Goal: Find specific page/section: Find specific page/section

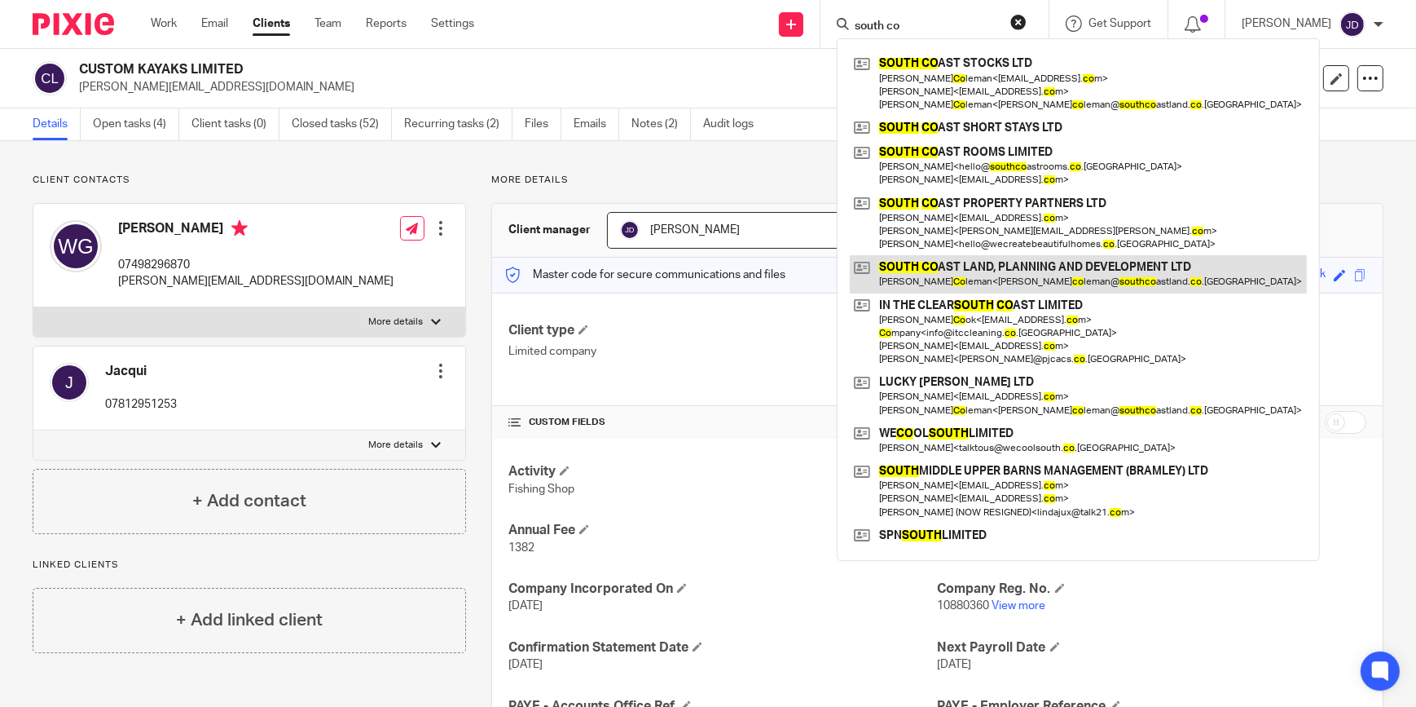
type input "south co"
click at [976, 264] on link at bounding box center [1078, 273] width 457 height 37
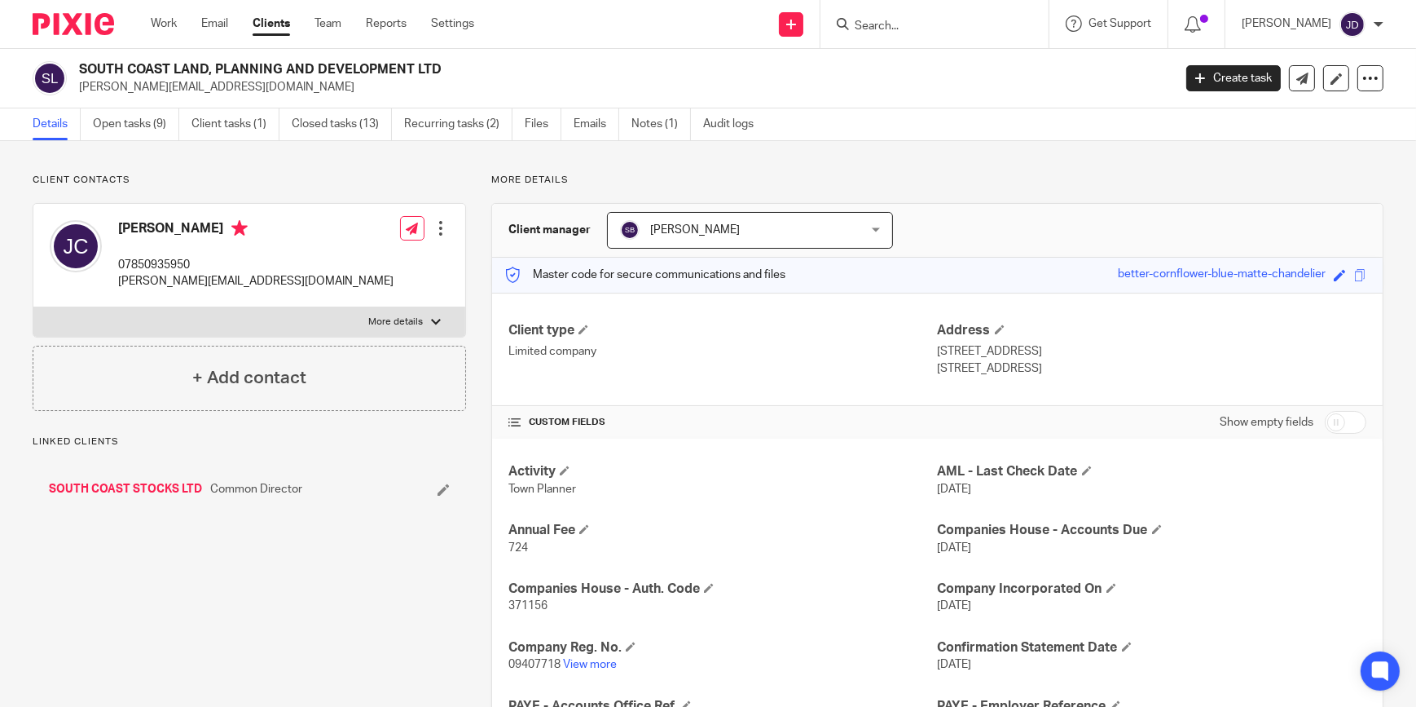
click at [120, 484] on link "SOUTH COAST STOCKS LTD" at bounding box center [125, 489] width 153 height 16
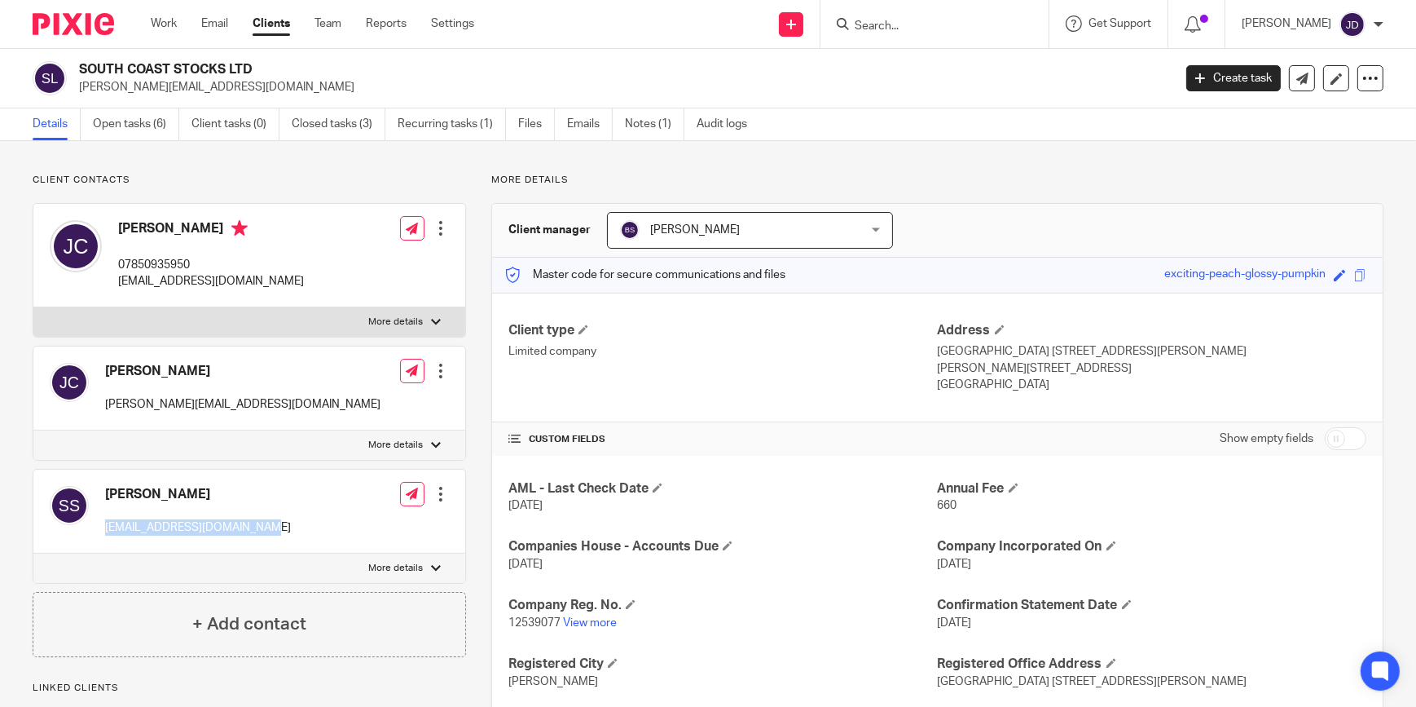
drag, startPoint x: 106, startPoint y: 531, endPoint x: 255, endPoint y: 540, distance: 149.4
click at [255, 540] on div "Sue Stokes icebluepool@googlemail.com" at bounding box center [170, 511] width 241 height 67
copy p "icebluepool@googlemail.com"
click at [901, 28] on input "Search" at bounding box center [926, 27] width 147 height 15
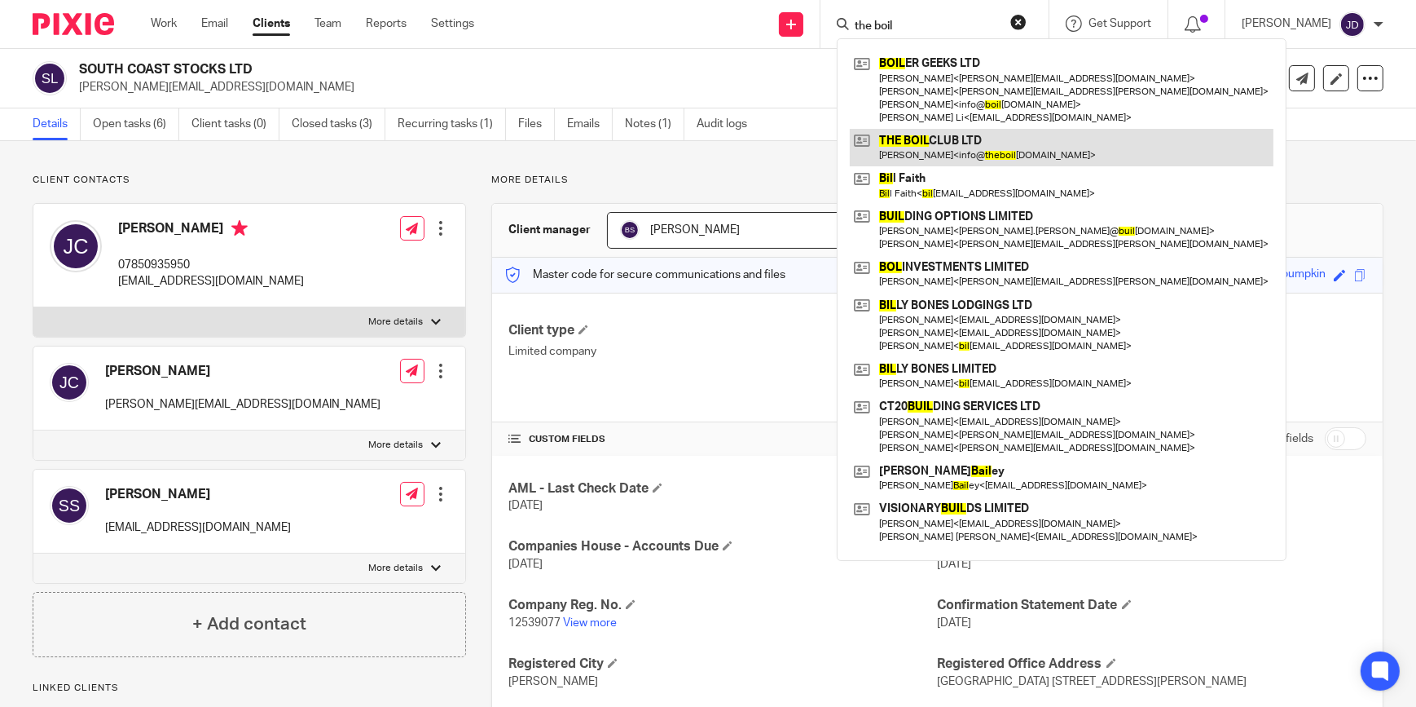
type input "the boil"
click at [916, 144] on link at bounding box center [1062, 147] width 424 height 37
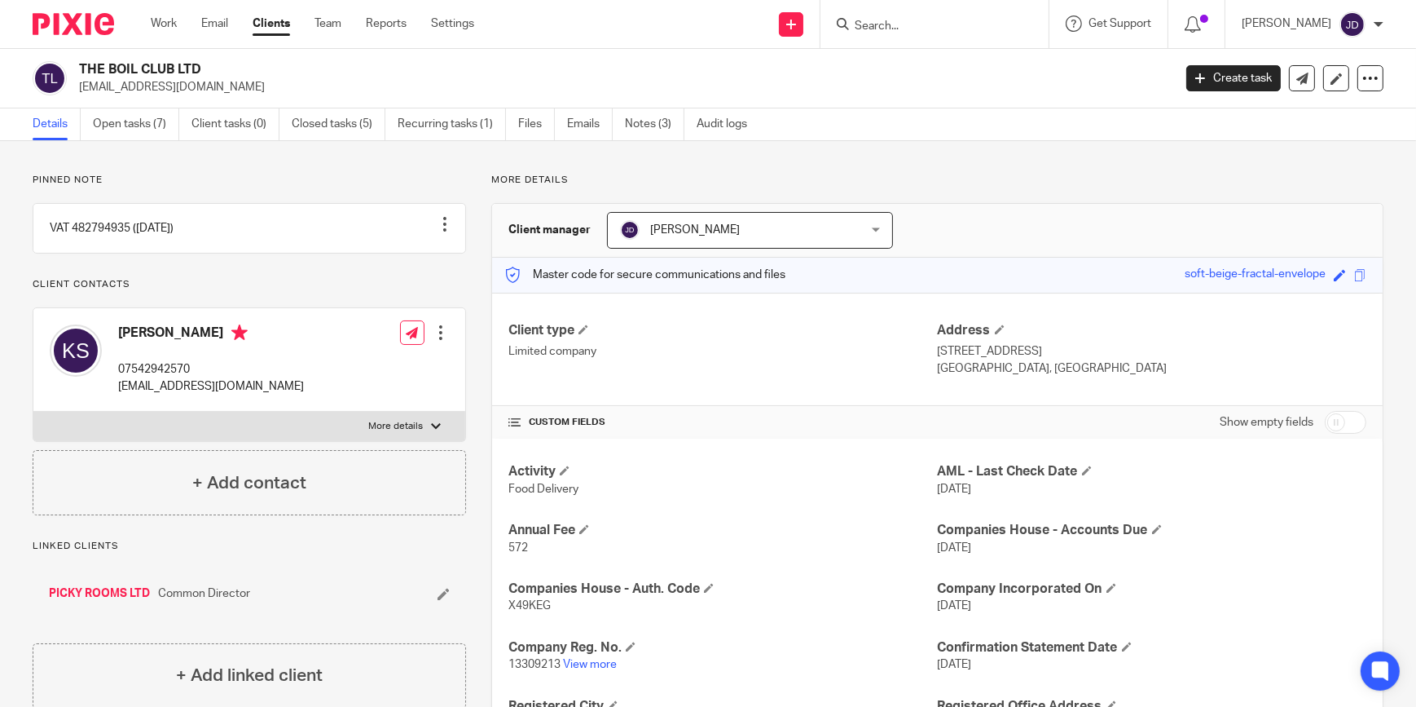
drag, startPoint x: 80, startPoint y: 88, endPoint x: 231, endPoint y: 92, distance: 151.6
click at [231, 92] on p "khalilsmith1995@outlook.com" at bounding box center [620, 87] width 1083 height 16
copy p "khalilsmith1995@outlook.com"
click at [928, 23] on input "Search" at bounding box center [926, 27] width 147 height 15
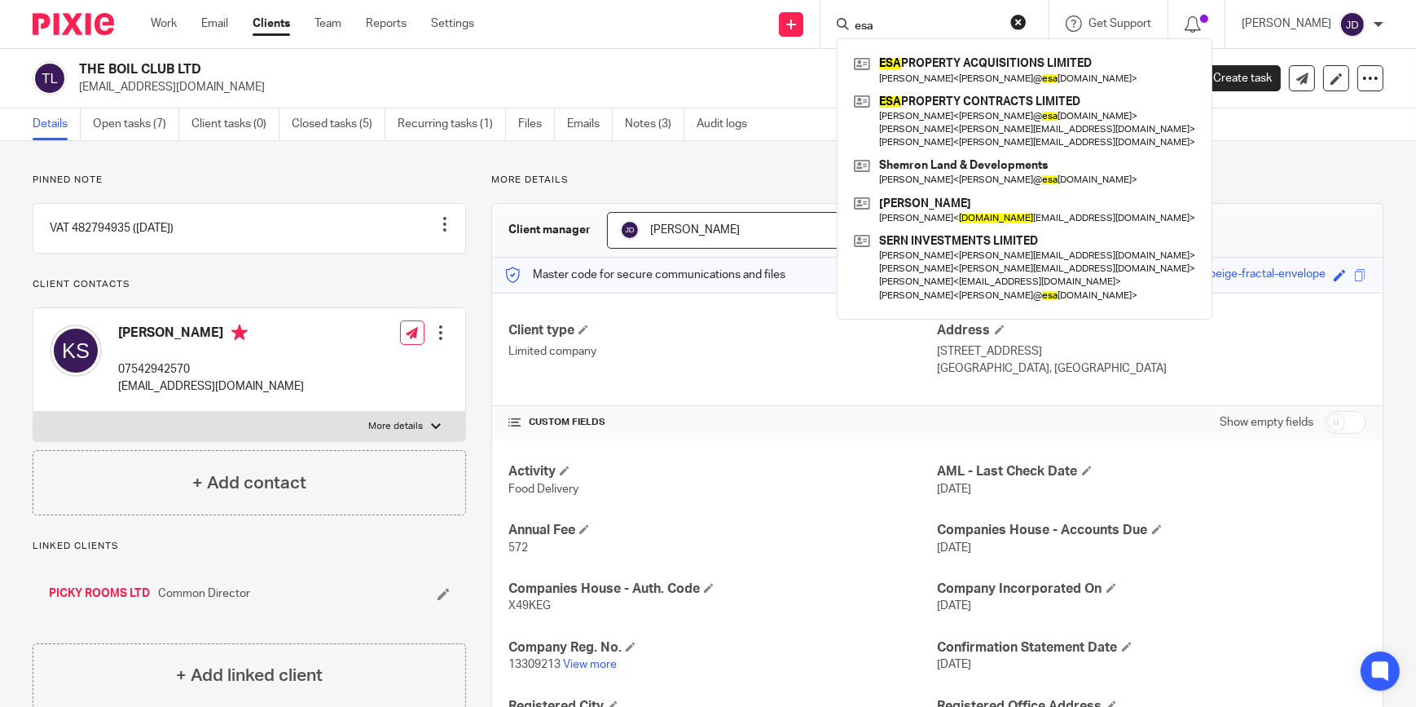
click at [949, 20] on input "esa" at bounding box center [926, 27] width 147 height 15
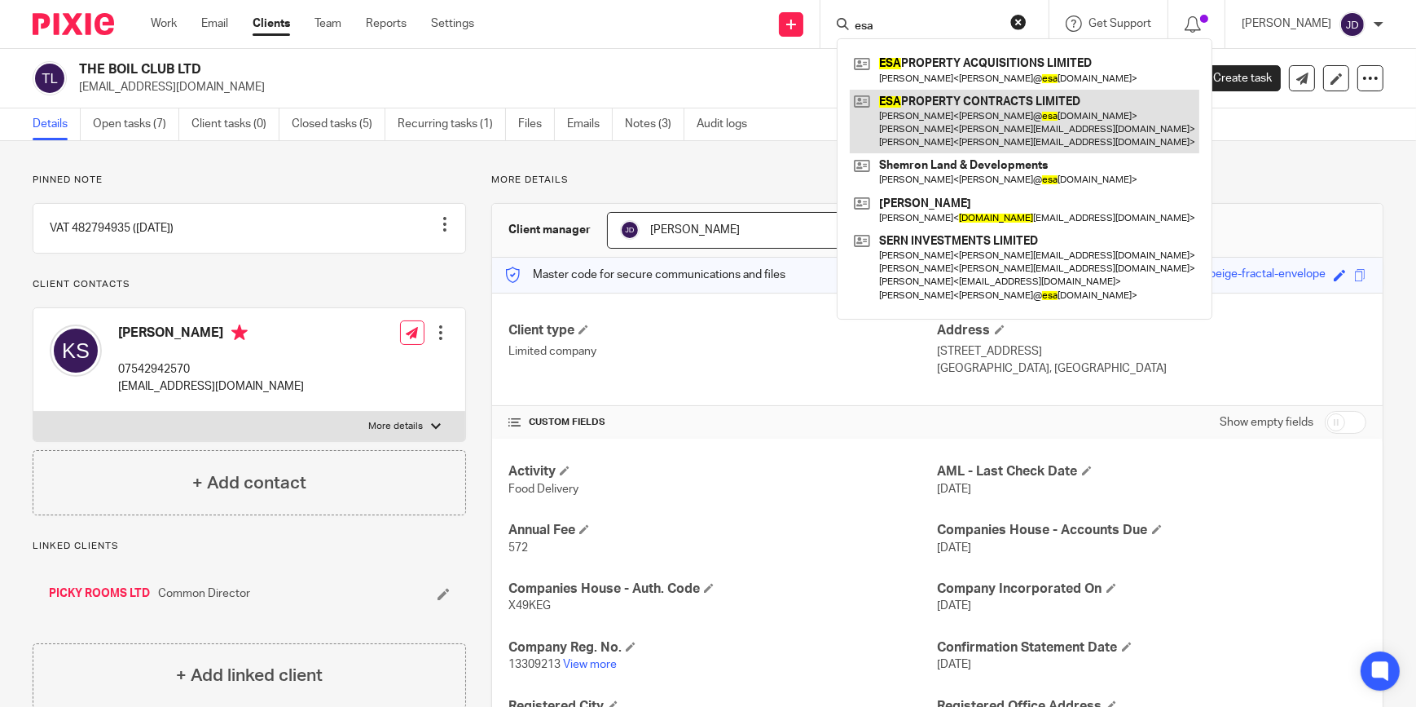
type input "esa"
click at [949, 126] on link at bounding box center [1025, 122] width 350 height 64
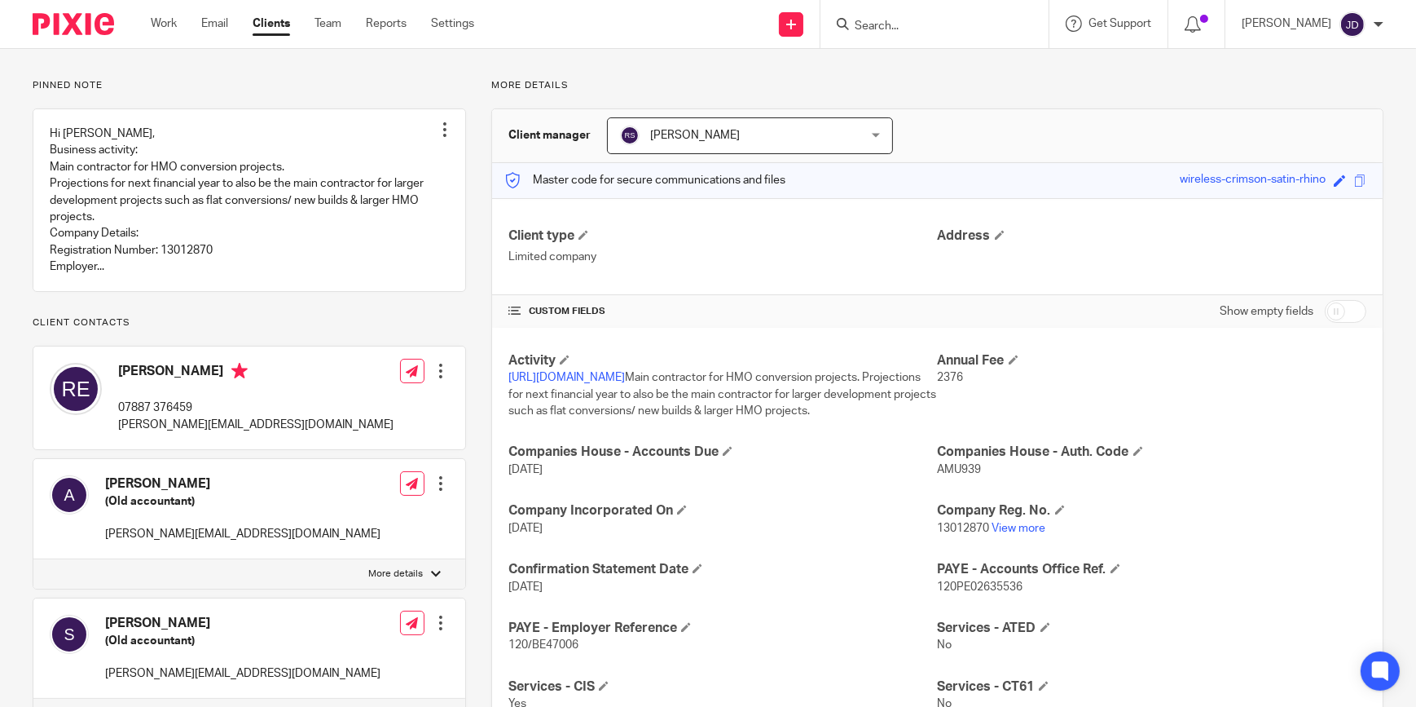
scroll to position [48, 0]
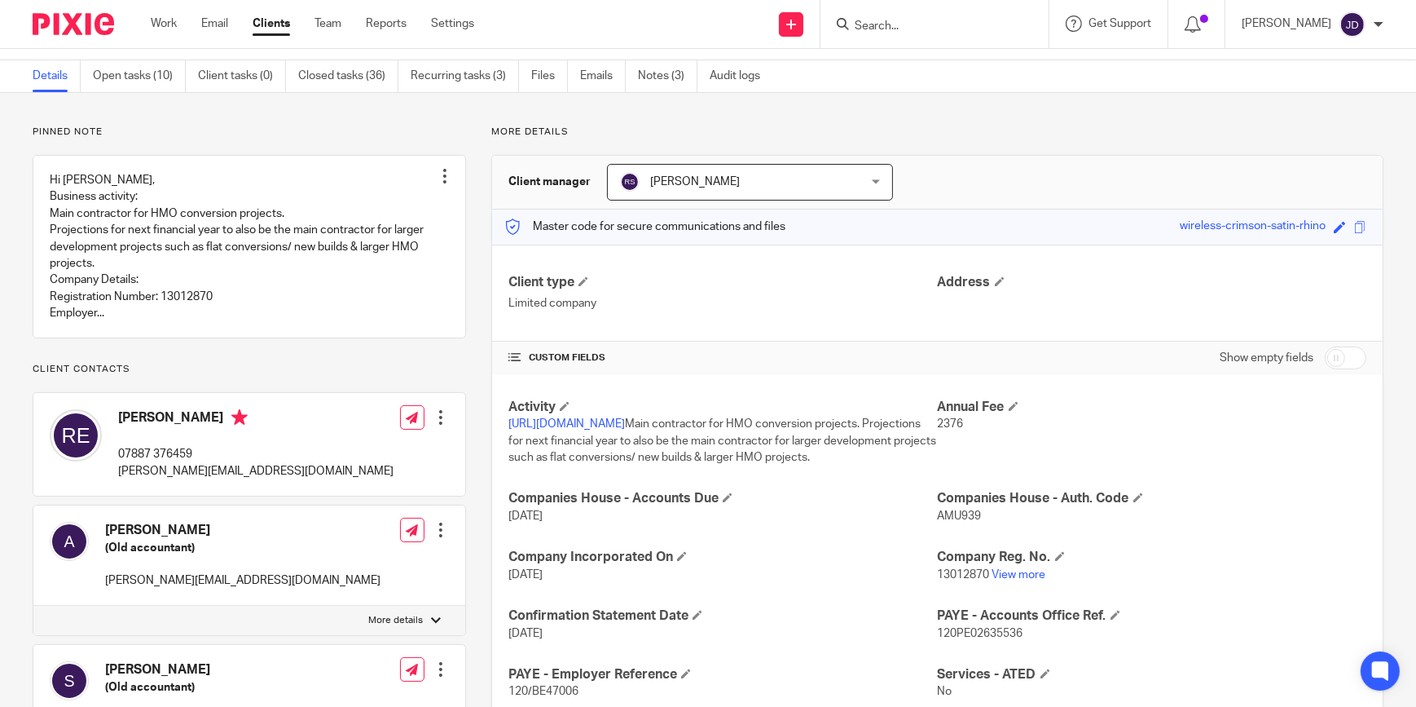
click at [897, 29] on input "Search" at bounding box center [926, 27] width 147 height 15
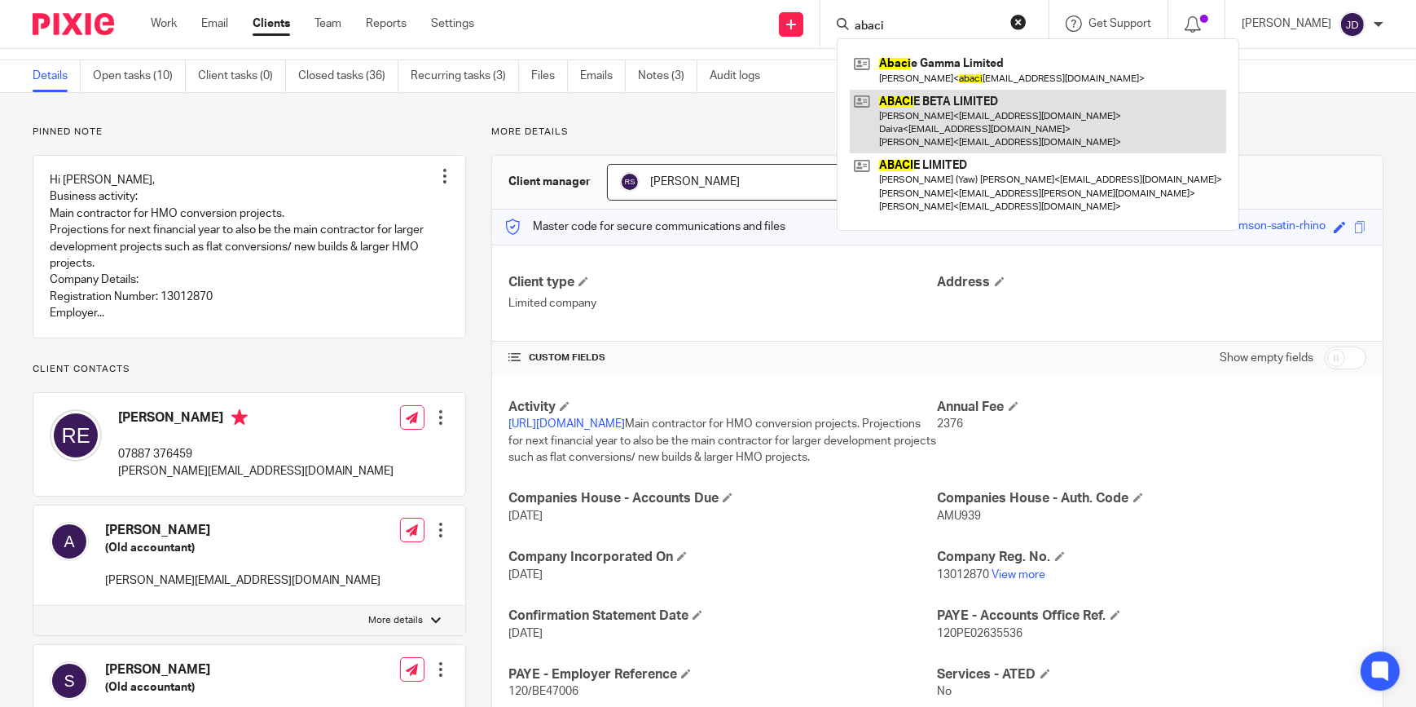
type input "abaci"
click at [943, 112] on link at bounding box center [1038, 122] width 377 height 64
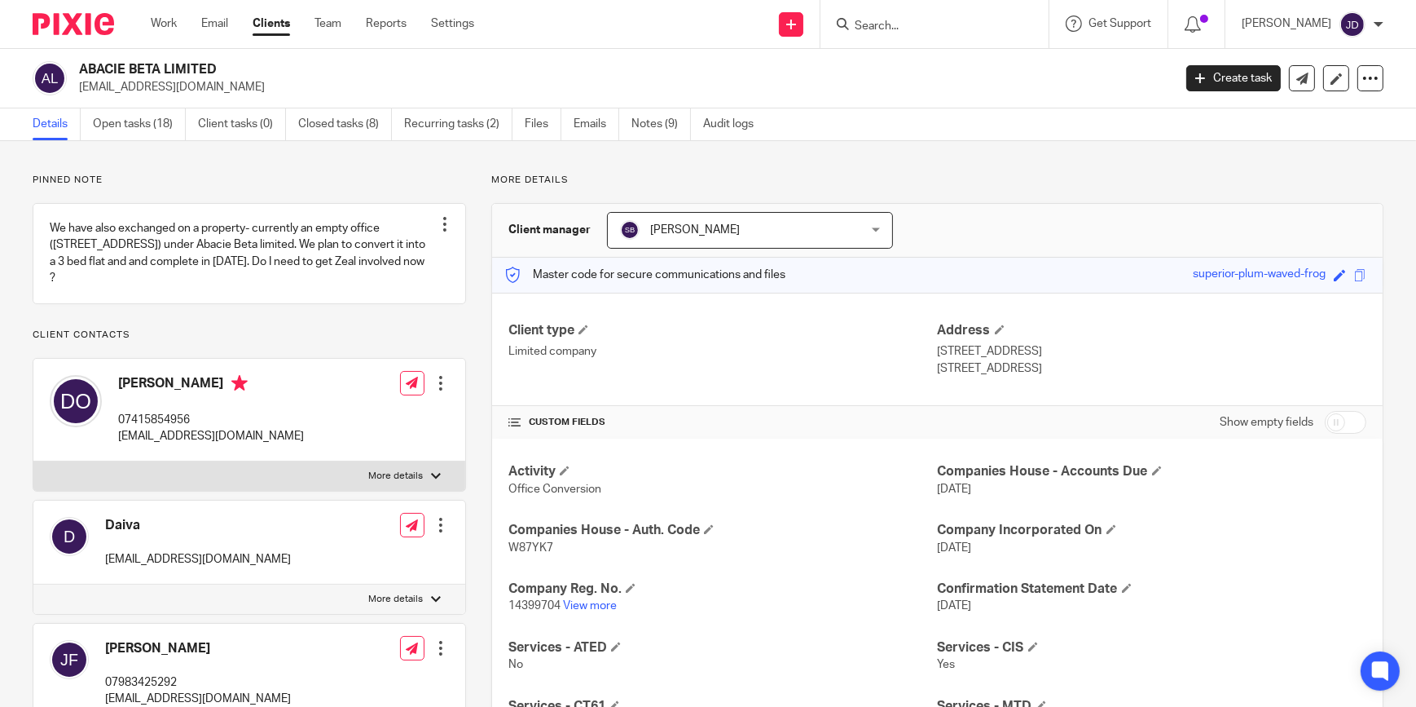
click at [906, 25] on input "Search" at bounding box center [926, 27] width 147 height 15
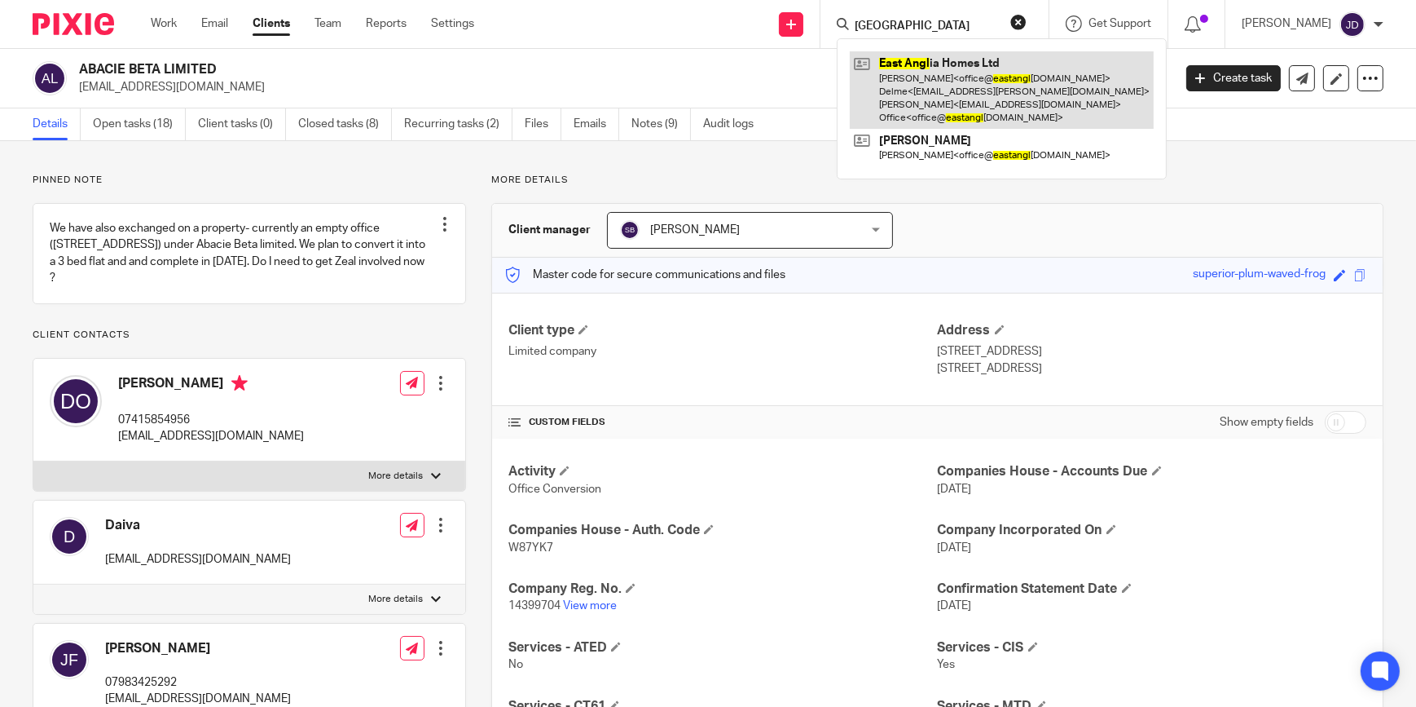
type input "[GEOGRAPHIC_DATA]"
click at [923, 84] on link at bounding box center [1002, 89] width 304 height 77
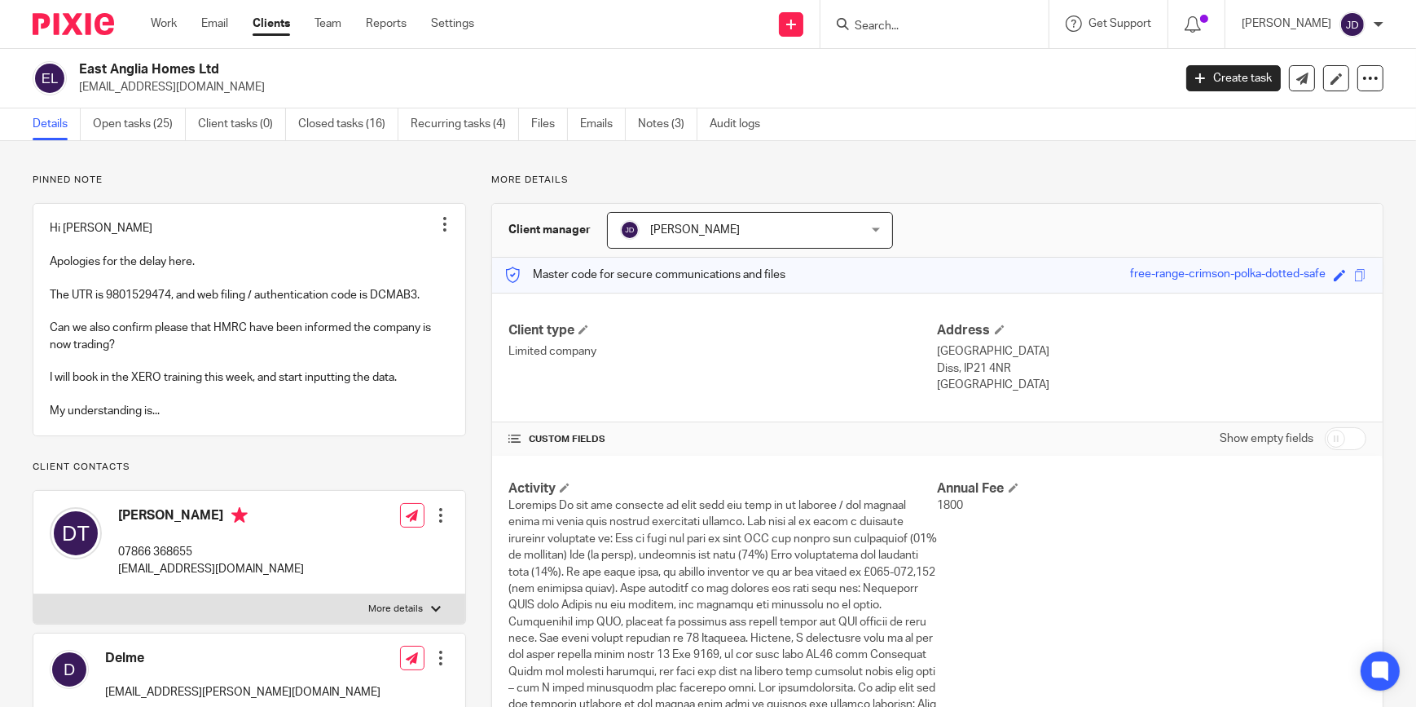
click at [899, 17] on form at bounding box center [940, 24] width 174 height 20
click at [901, 25] on input "Search" at bounding box center [926, 27] width 147 height 15
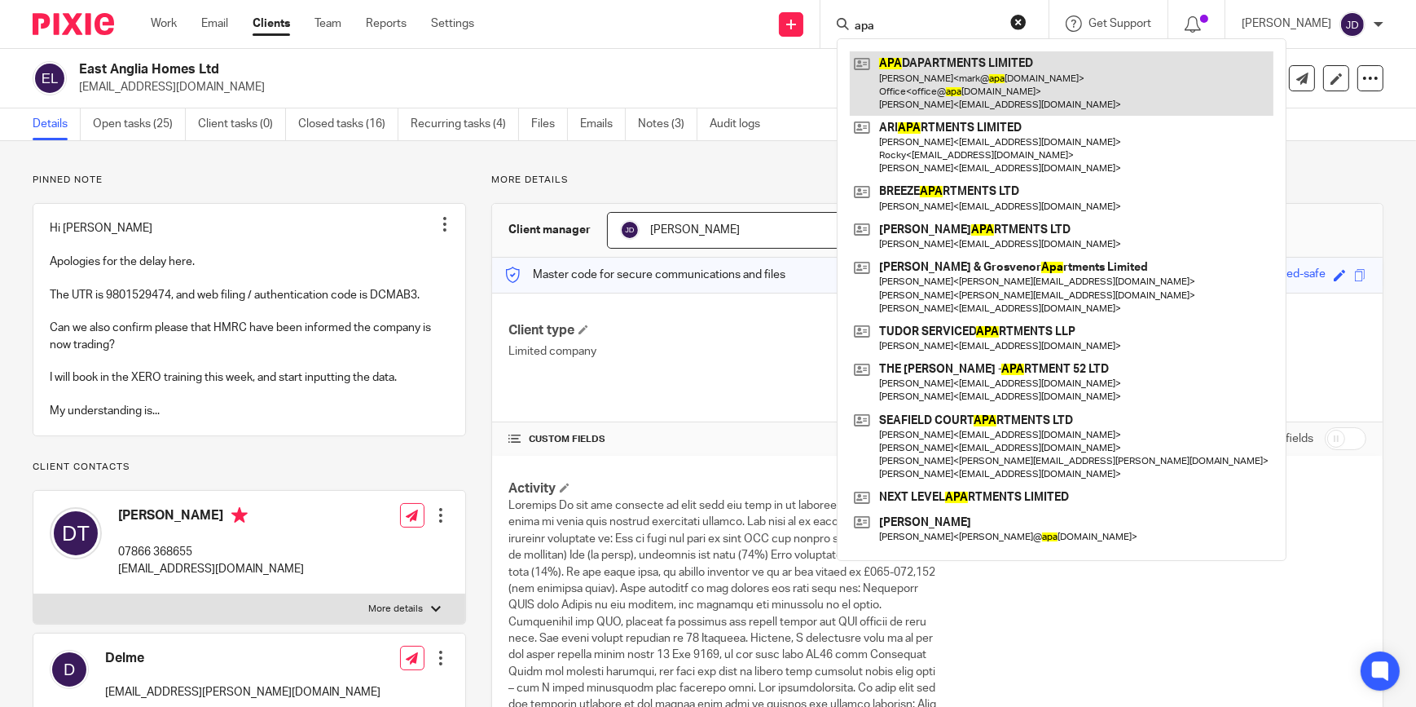
type input "apa"
click at [936, 83] on link at bounding box center [1062, 83] width 424 height 64
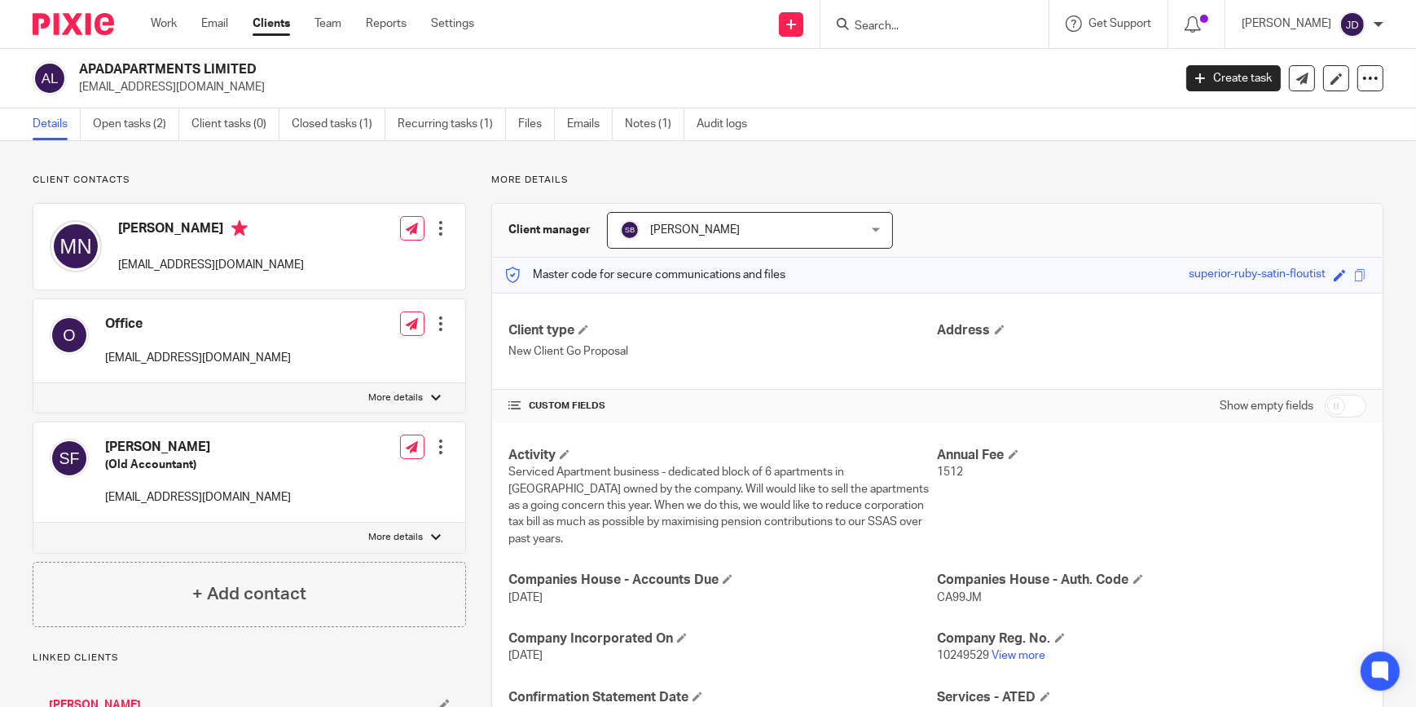
click at [901, 30] on input "Search" at bounding box center [926, 27] width 147 height 15
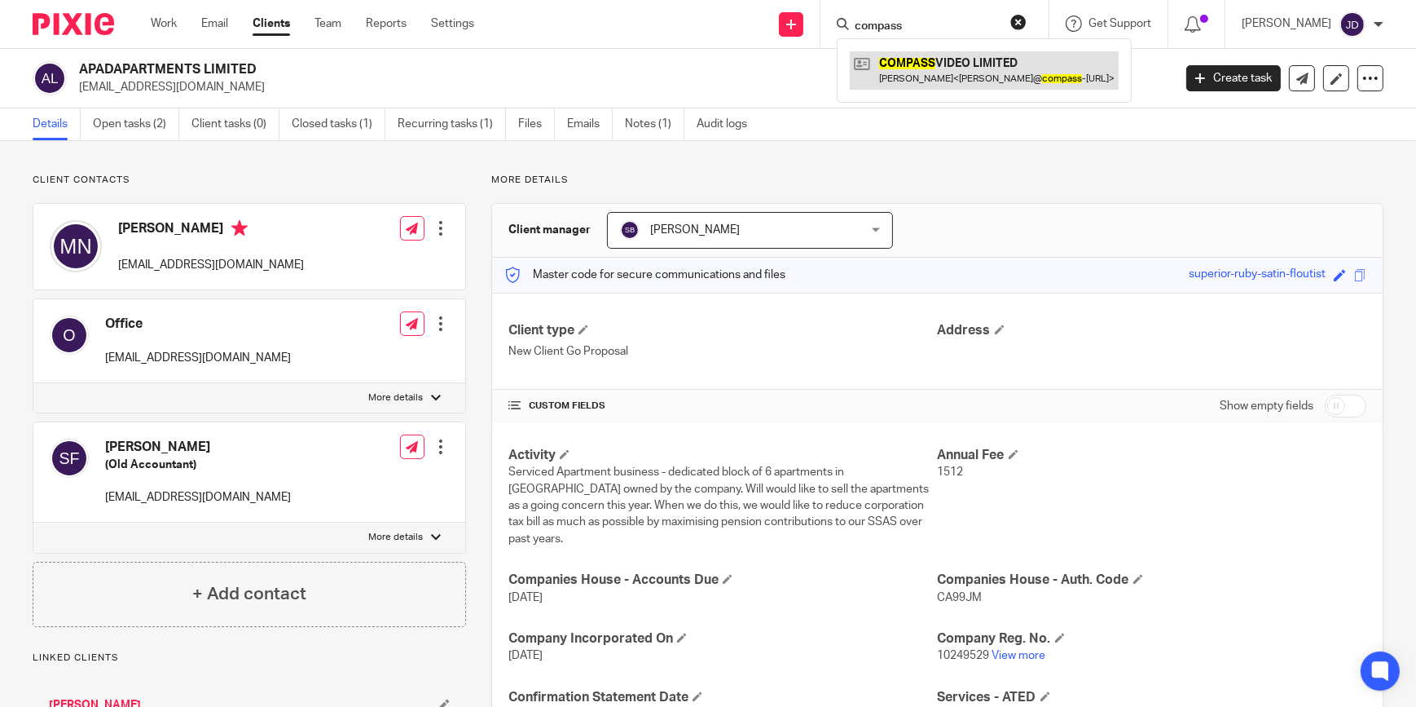
type input "compass"
click at [936, 74] on link at bounding box center [984, 69] width 269 height 37
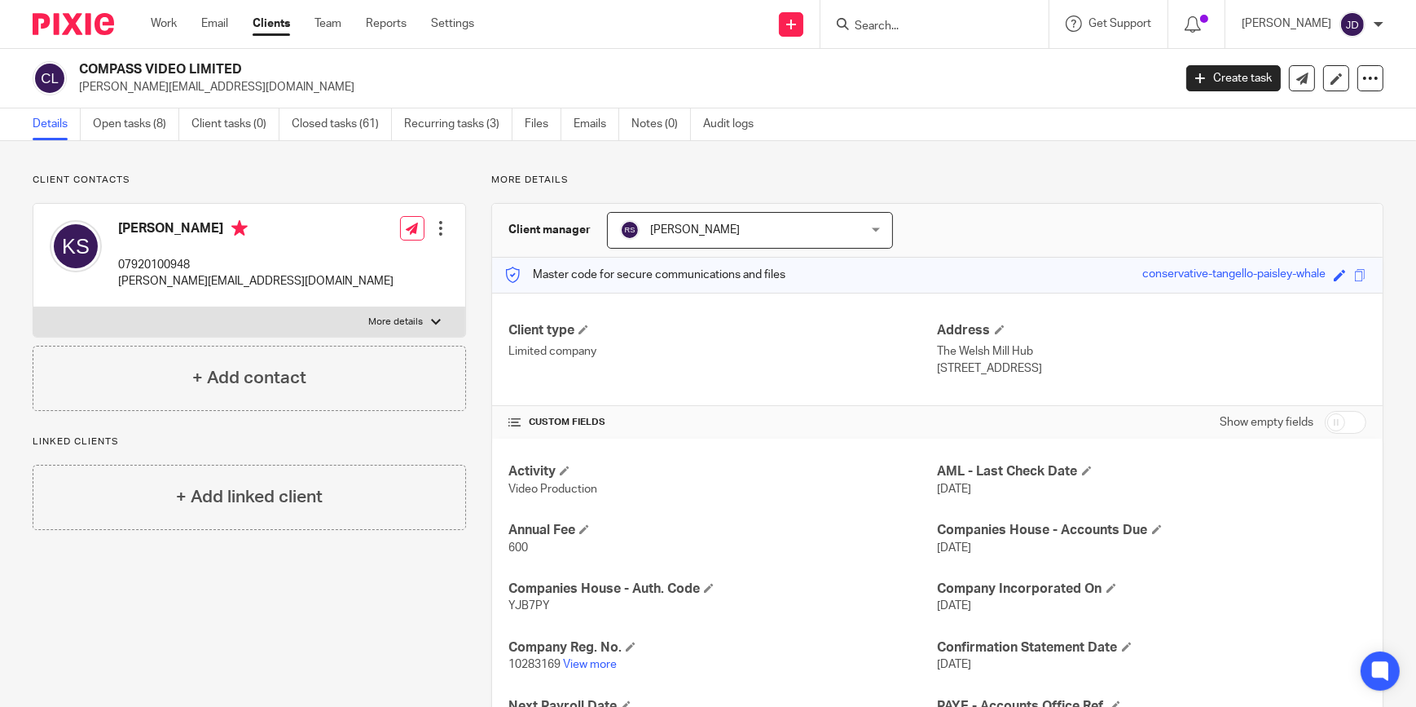
click at [917, 23] on input "Search" at bounding box center [926, 27] width 147 height 15
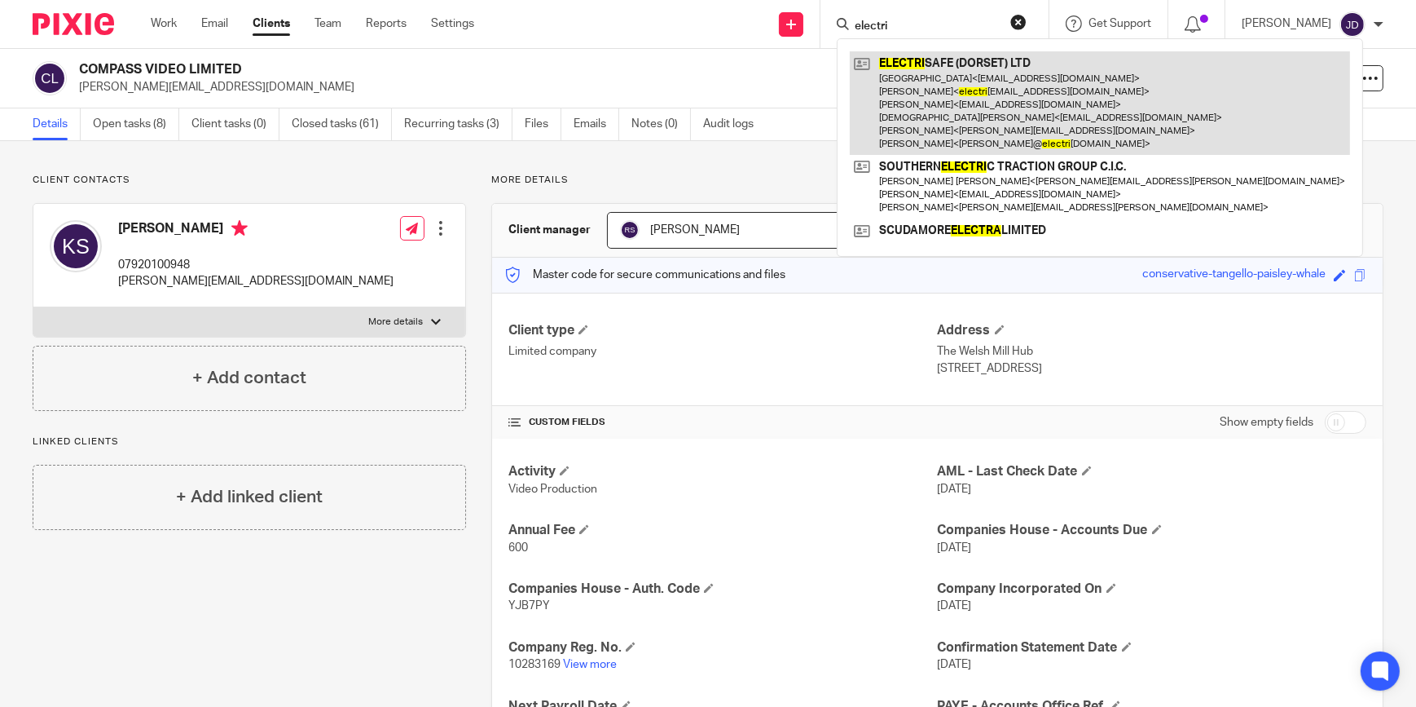
type input "electri"
click at [939, 79] on link at bounding box center [1100, 103] width 500 height 104
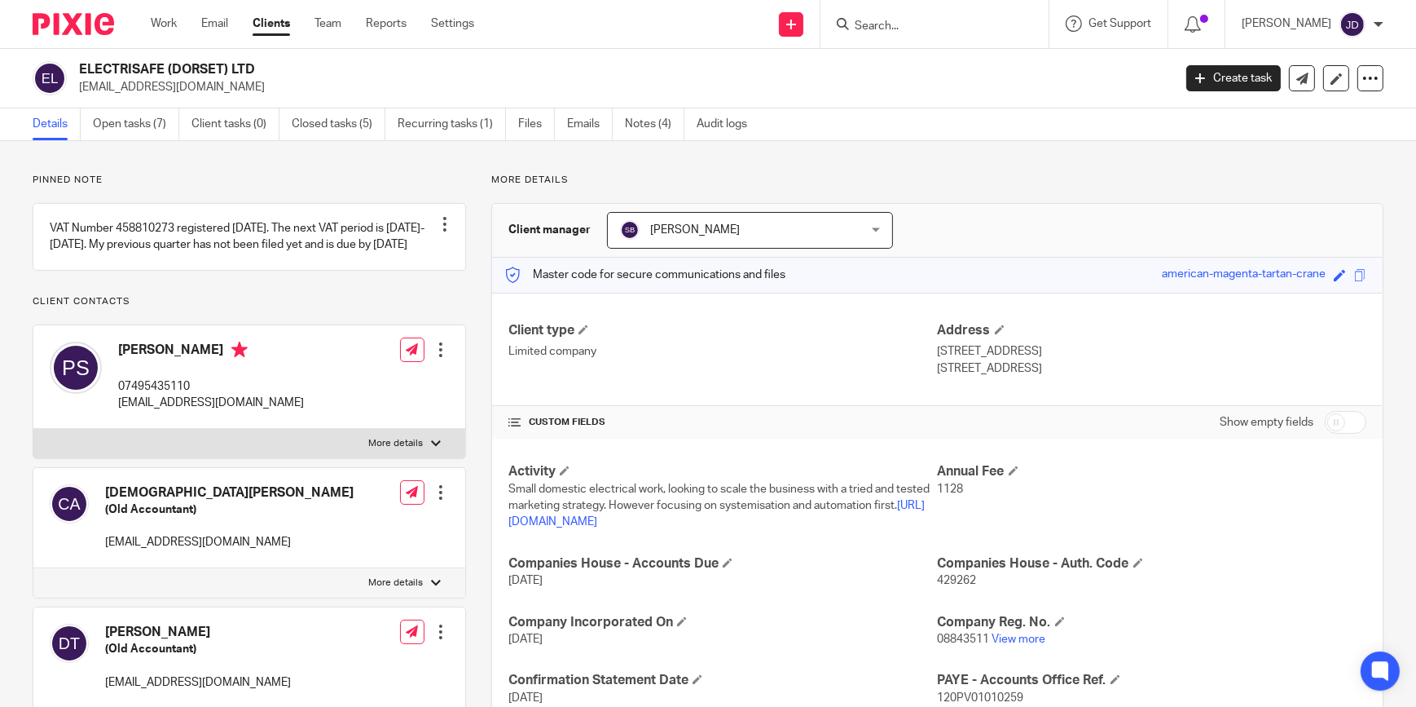
click at [940, 33] on input "Search" at bounding box center [926, 27] width 147 height 15
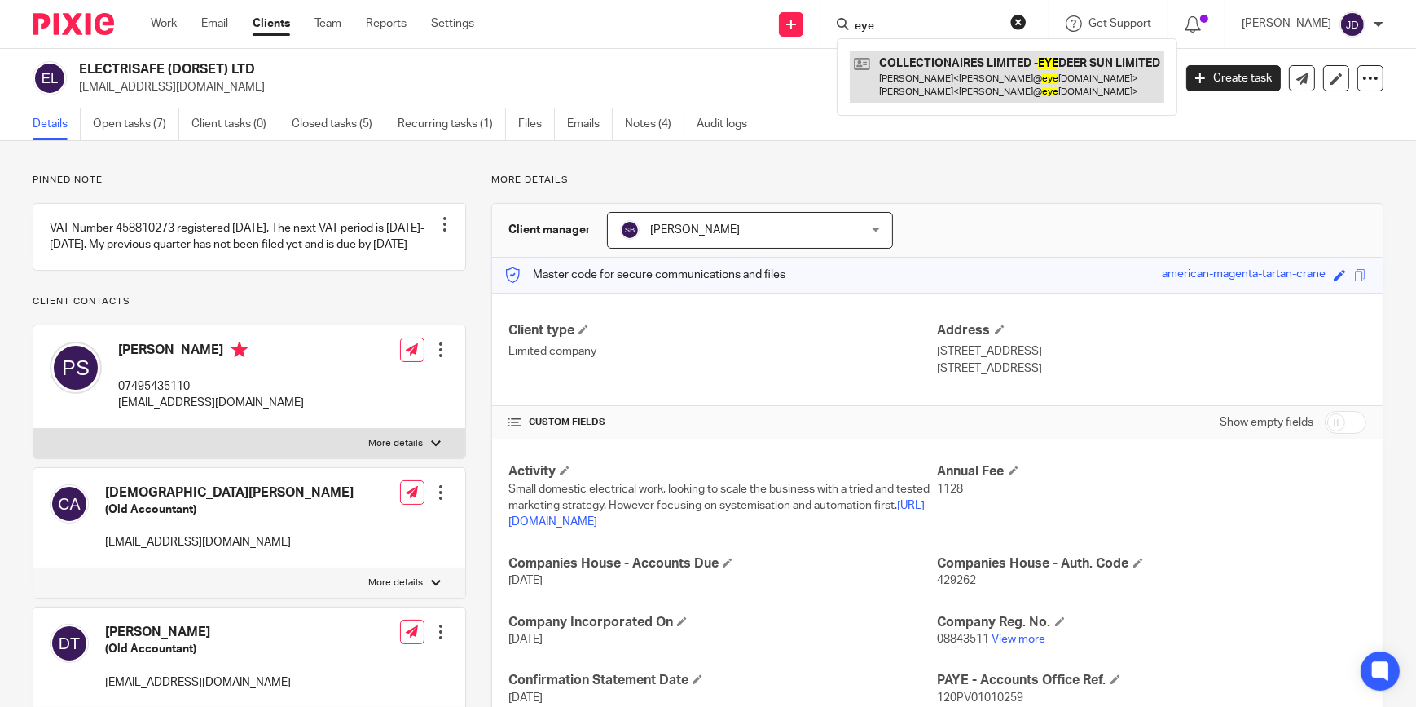
type input "eye"
click at [946, 64] on link at bounding box center [1007, 76] width 315 height 51
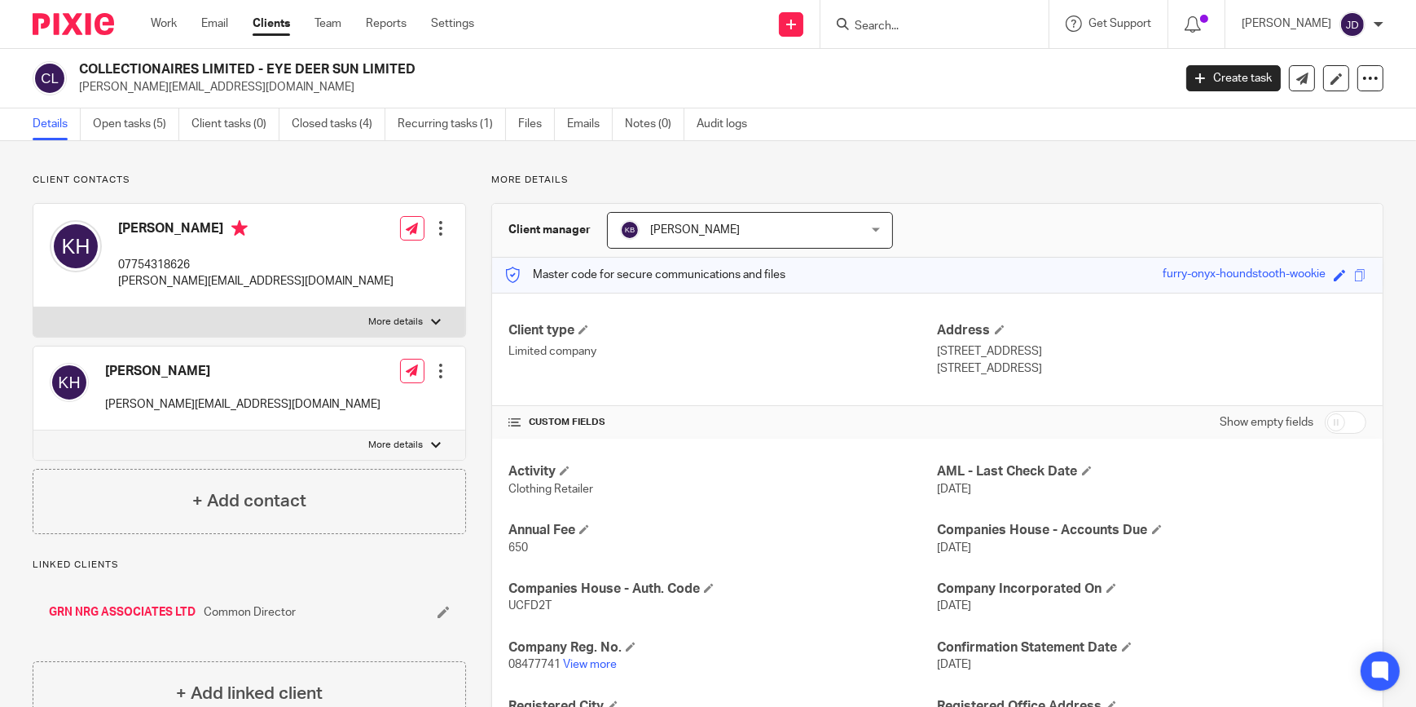
click at [914, 24] on input "Search" at bounding box center [926, 27] width 147 height 15
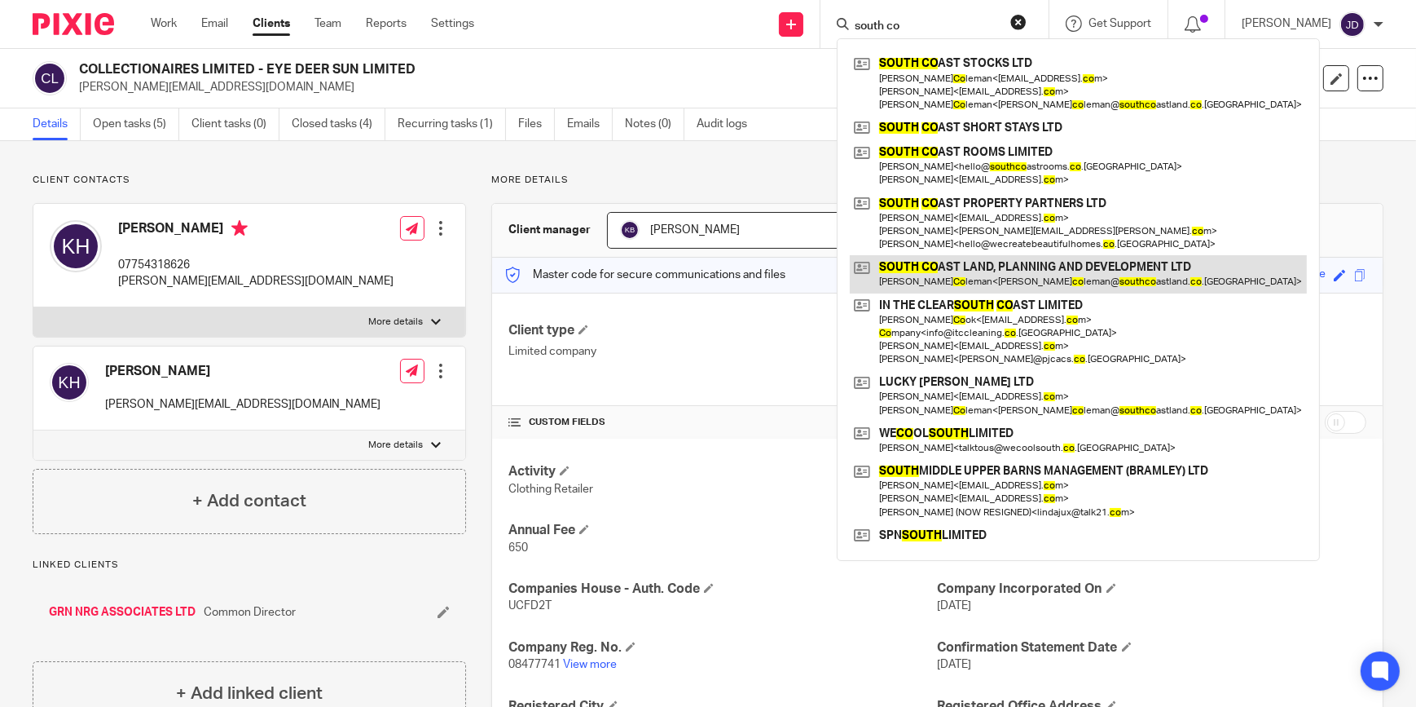
type input "south co"
click at [1005, 276] on link at bounding box center [1078, 273] width 457 height 37
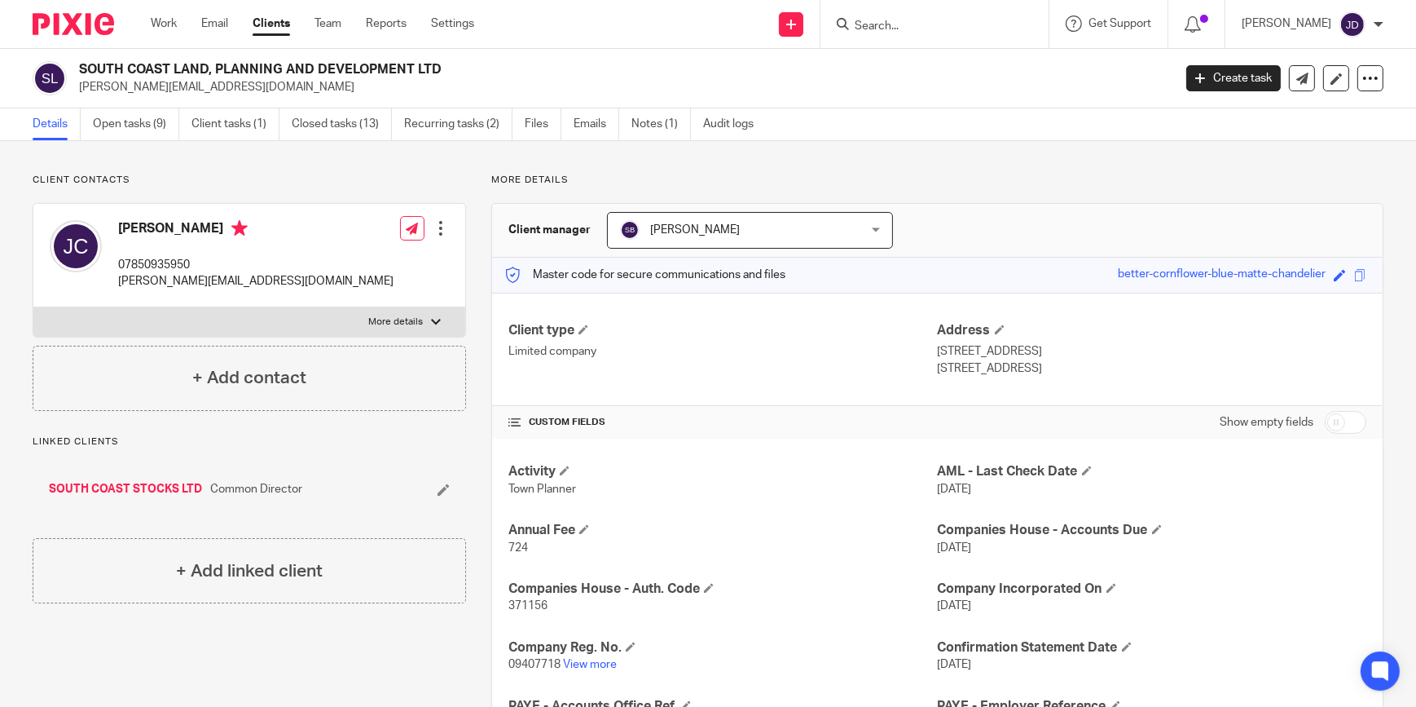
click at [901, 24] on input "Search" at bounding box center [926, 27] width 147 height 15
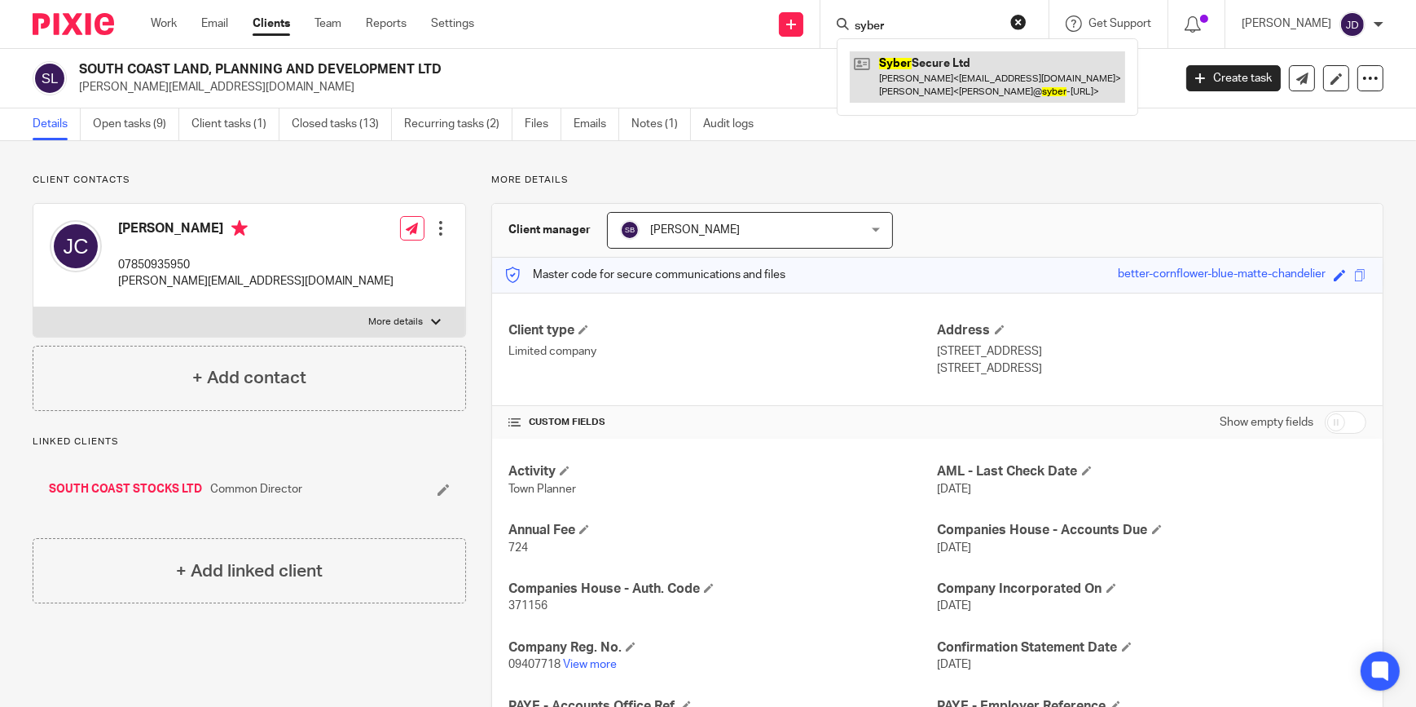
type input "syber"
click at [936, 75] on link at bounding box center [987, 76] width 275 height 51
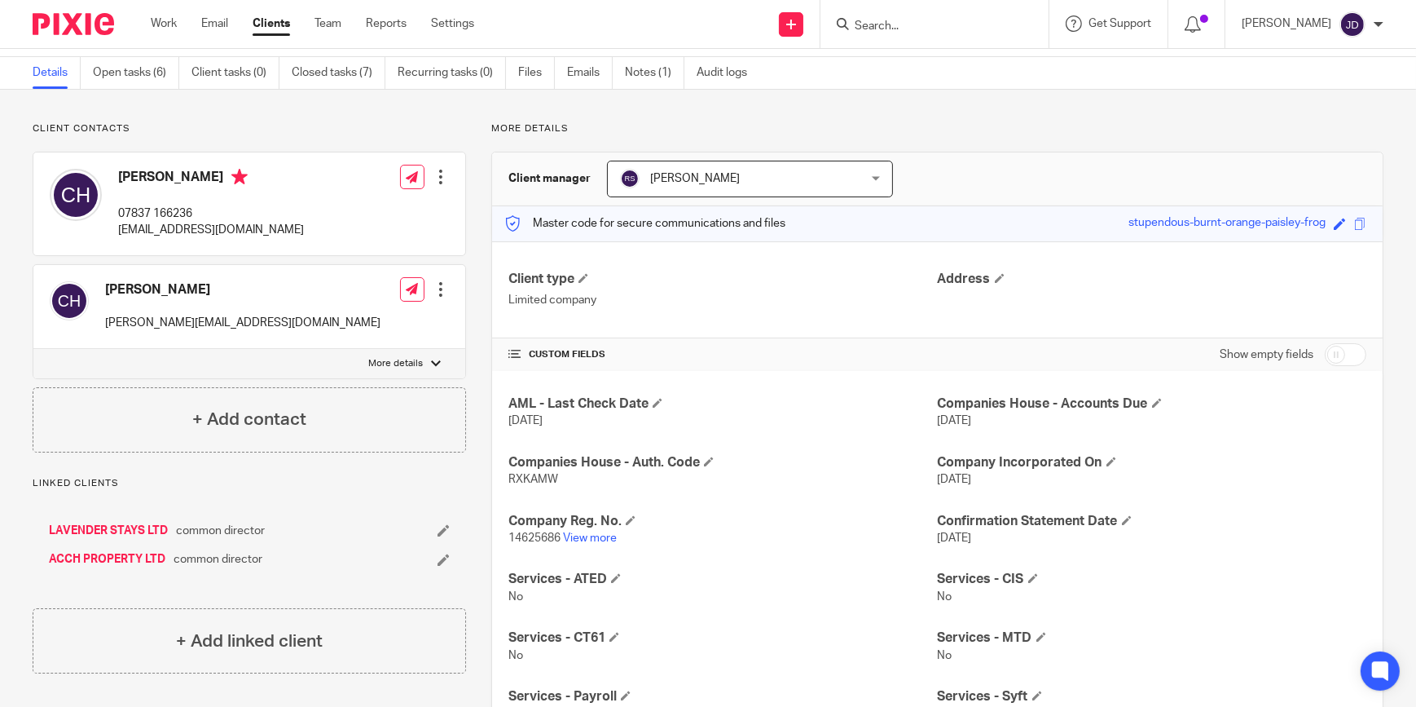
scroll to position [46, 0]
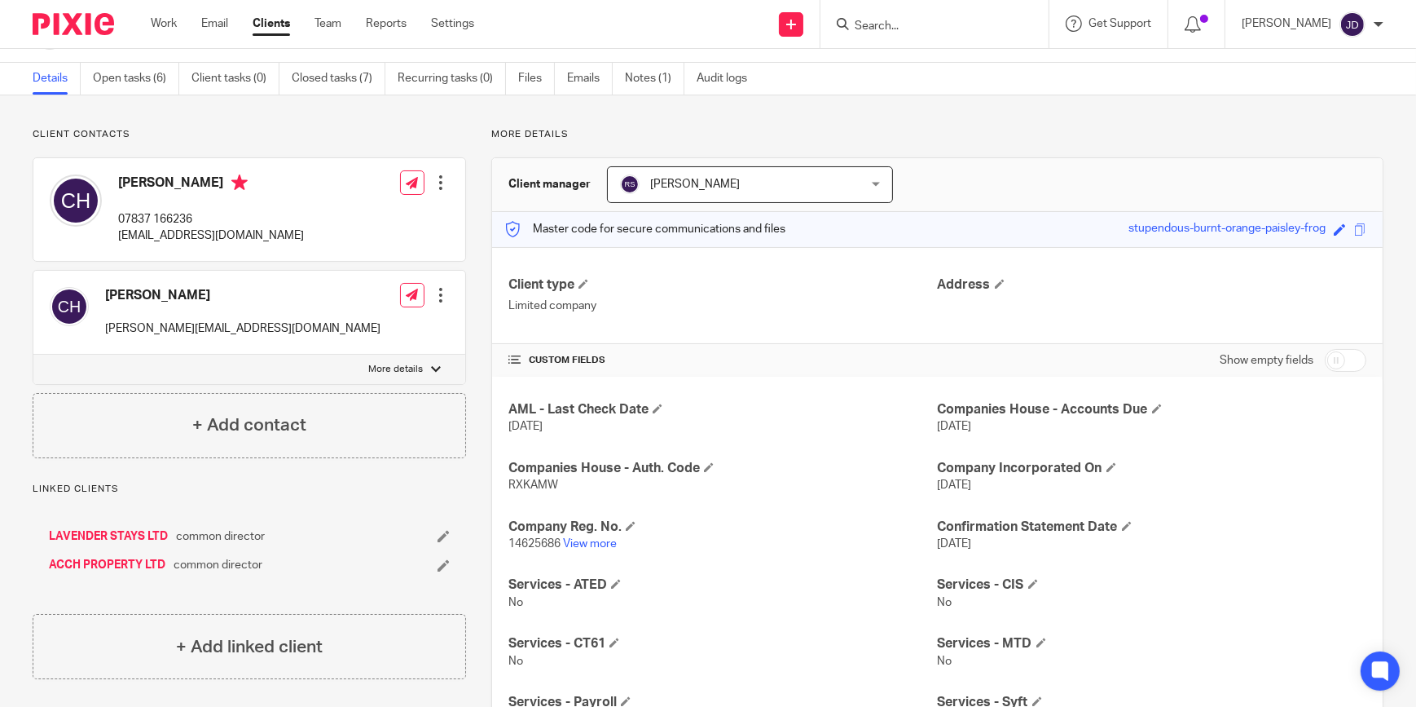
click at [905, 16] on form at bounding box center [940, 24] width 174 height 20
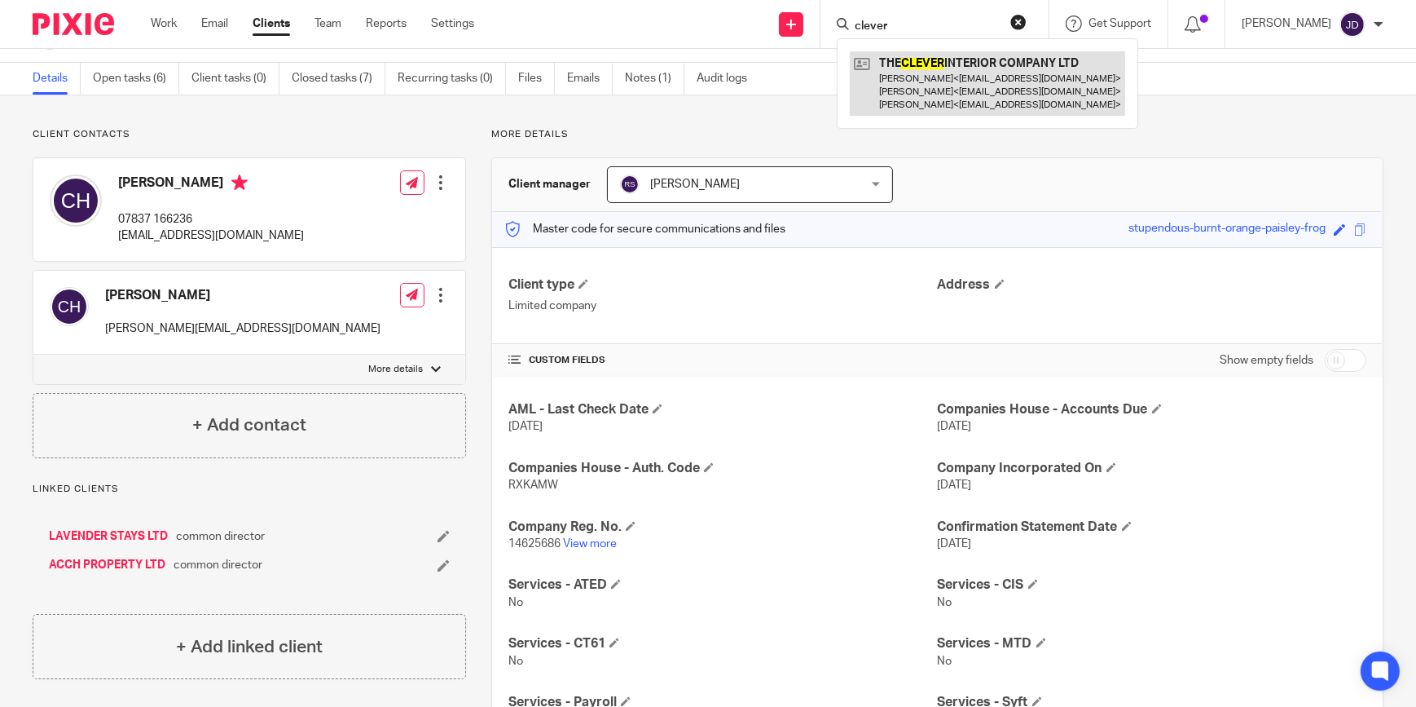
type input "clever"
click at [1024, 89] on link at bounding box center [987, 83] width 275 height 64
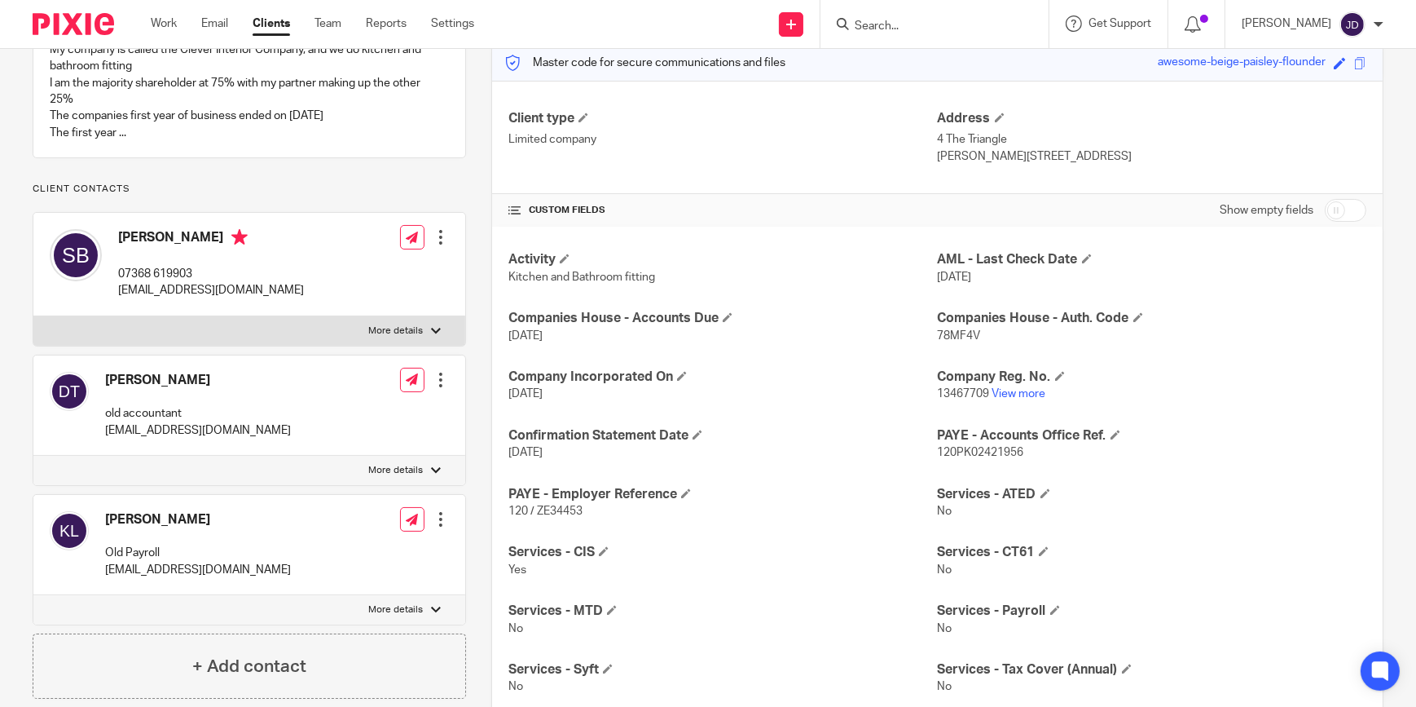
scroll to position [296, 0]
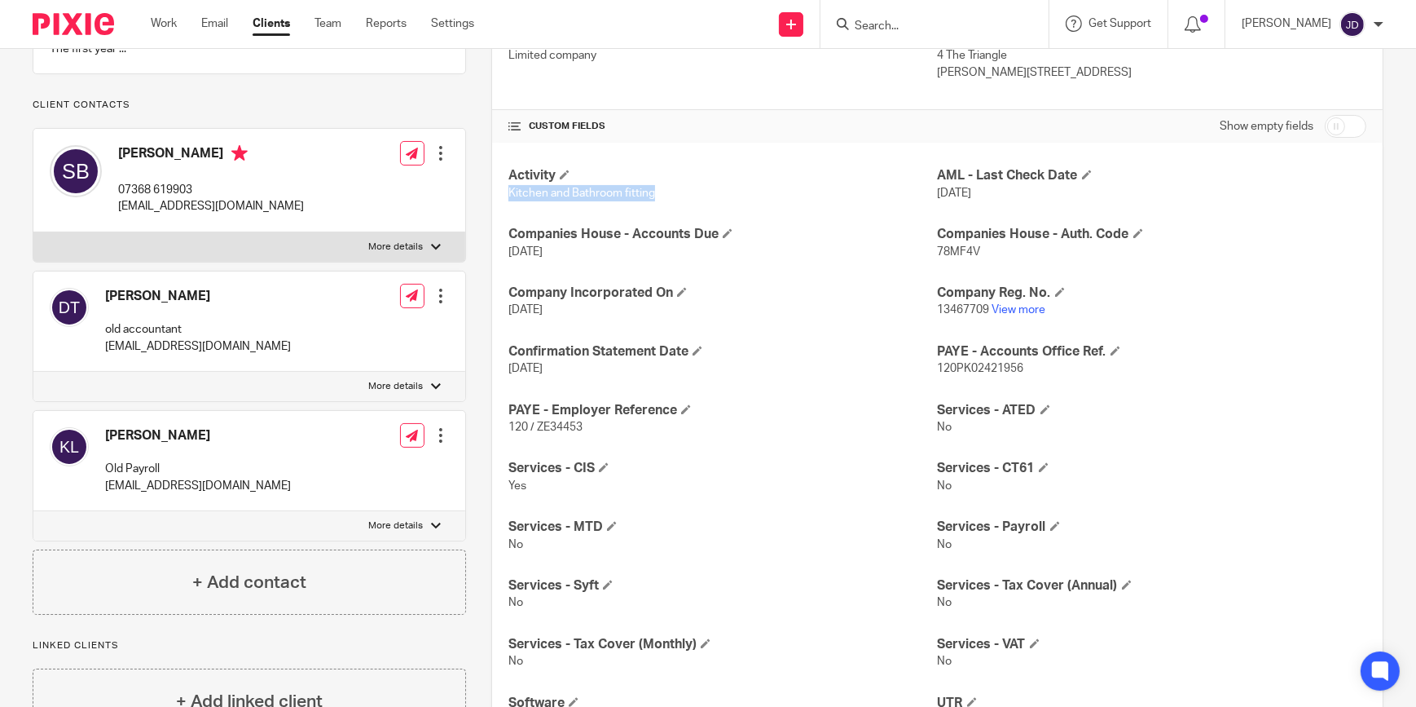
drag, startPoint x: 504, startPoint y: 198, endPoint x: 654, endPoint y: 203, distance: 150.0
click at [654, 203] on div "Activity Kitchen and Bathroom fitting AML - Last Check Date [DATE] Companies Ho…" at bounding box center [937, 506] width 891 height 727
copy span "Kitchen and Bathroom fitting"
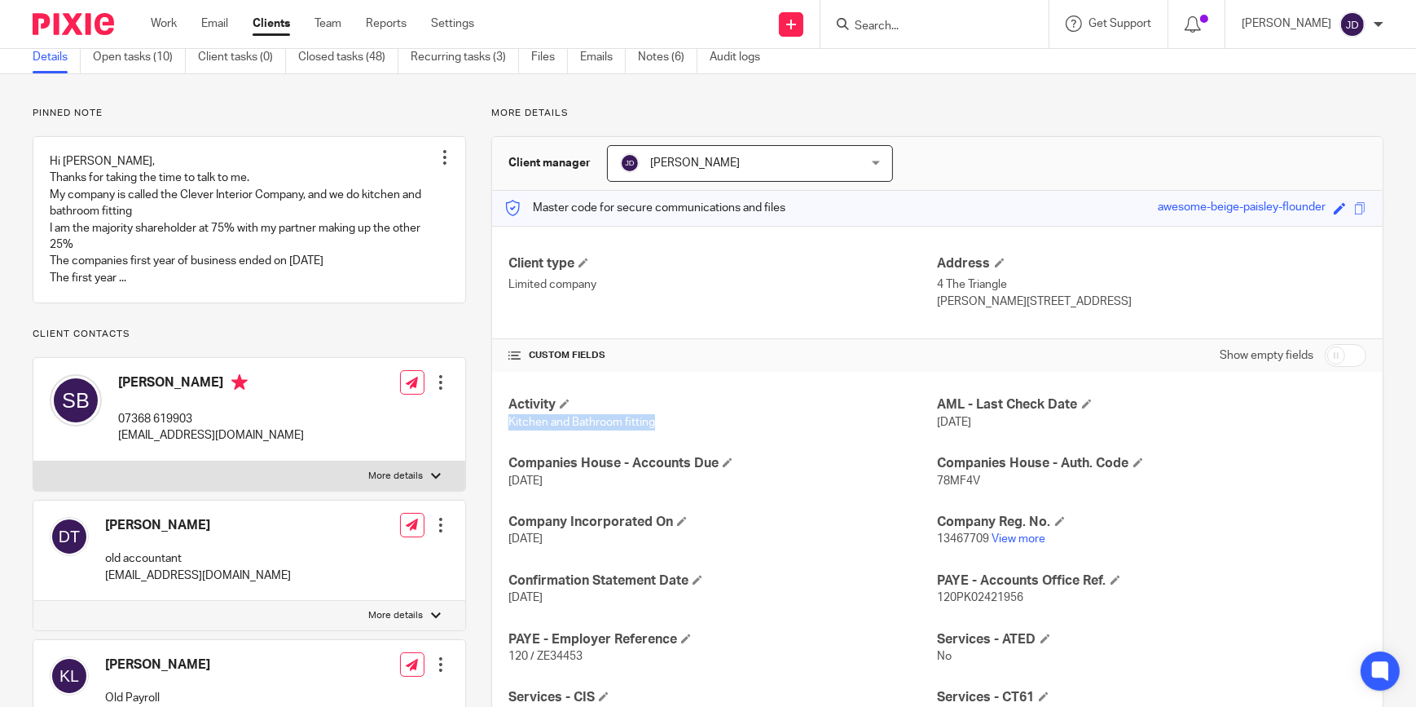
scroll to position [0, 0]
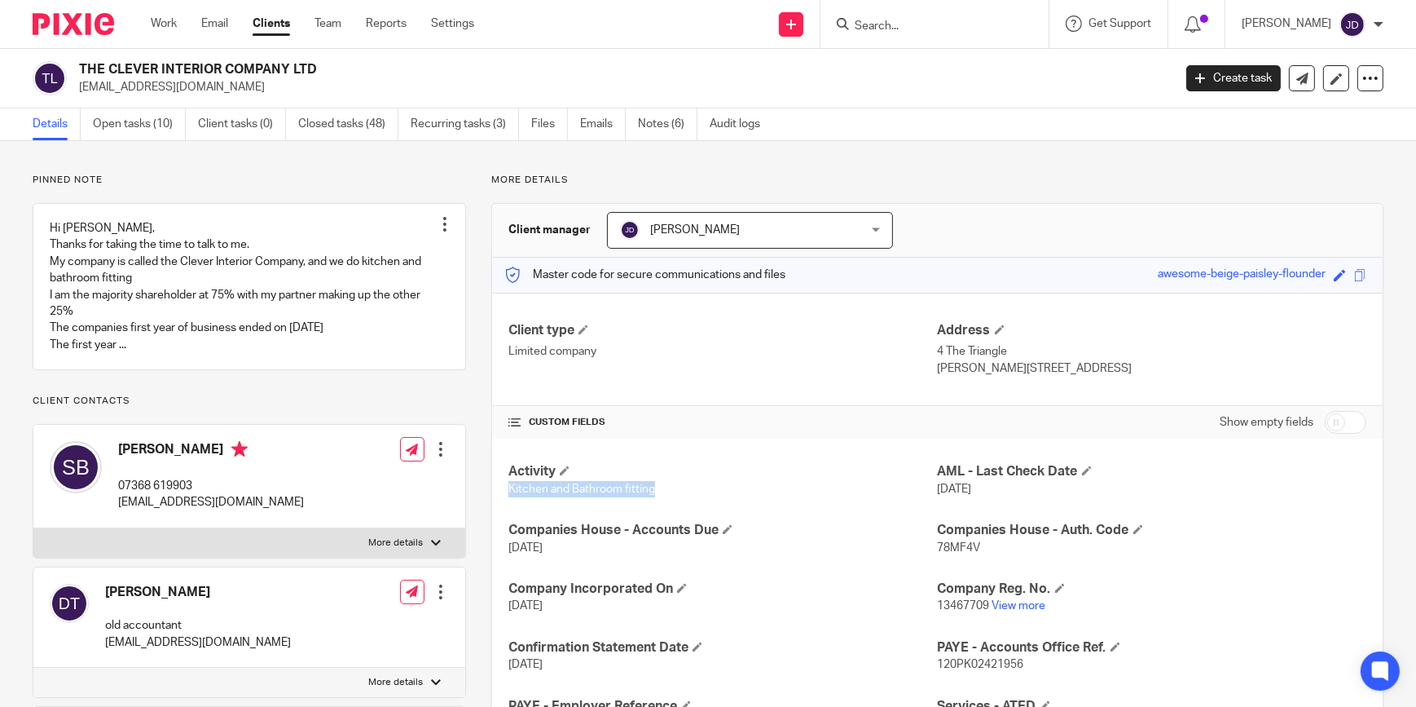
click at [877, 33] on input "Search" at bounding box center [926, 27] width 147 height 15
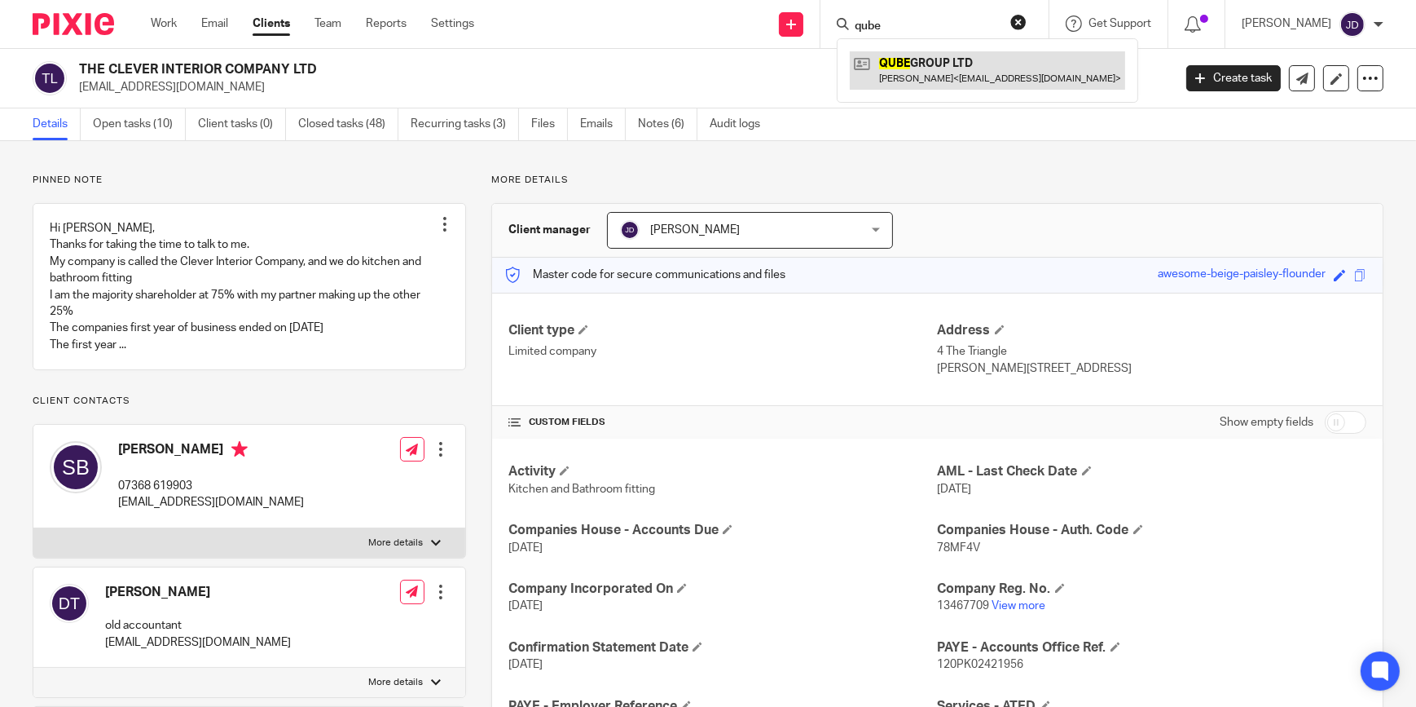
type input "qube"
click at [946, 72] on link at bounding box center [987, 69] width 275 height 37
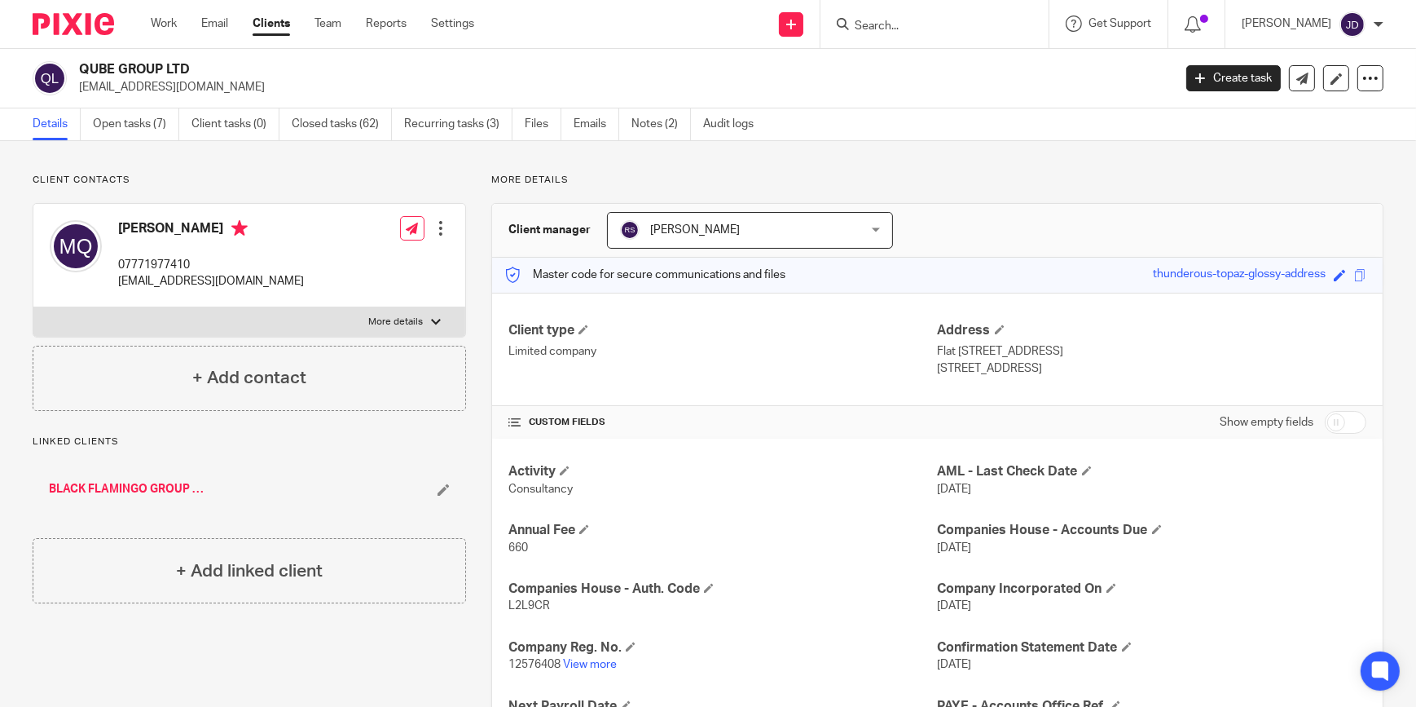
click at [912, 28] on input "Search" at bounding box center [926, 27] width 147 height 15
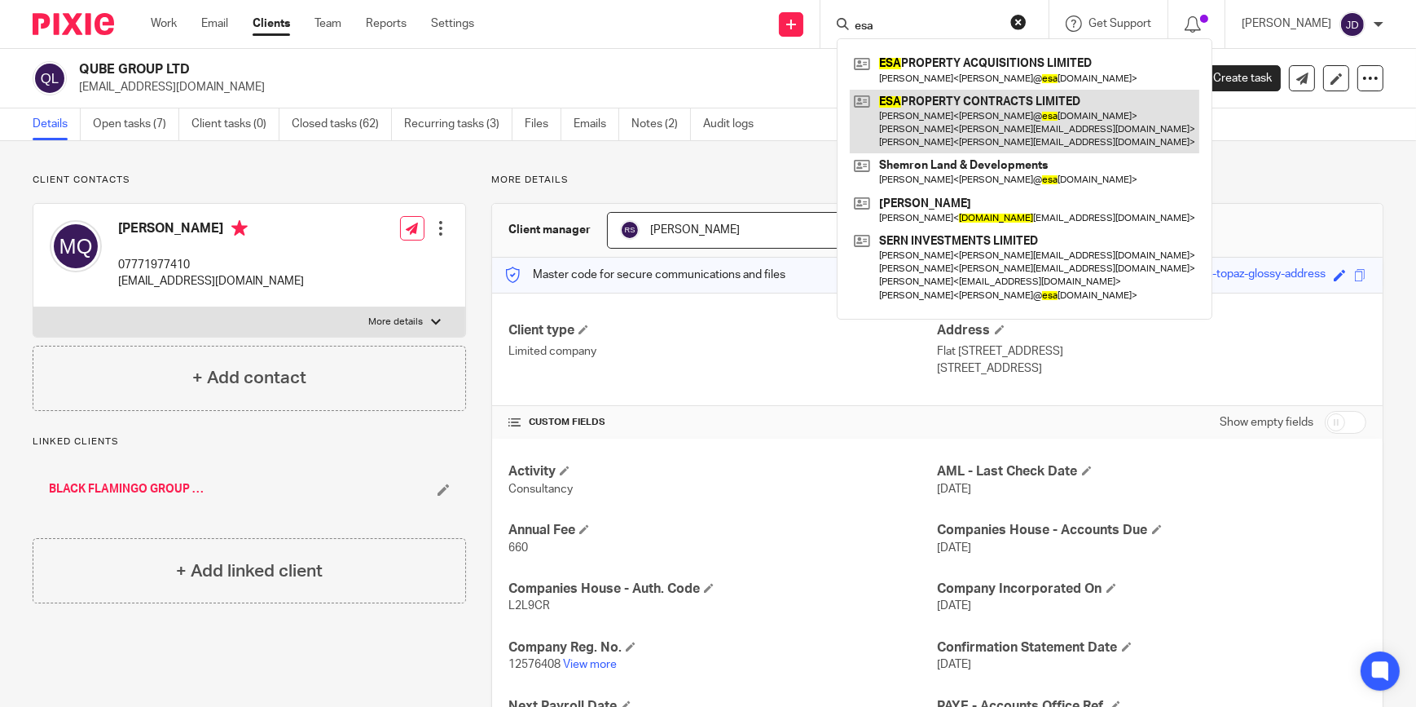
type input "esa"
click at [927, 103] on link at bounding box center [1025, 122] width 350 height 64
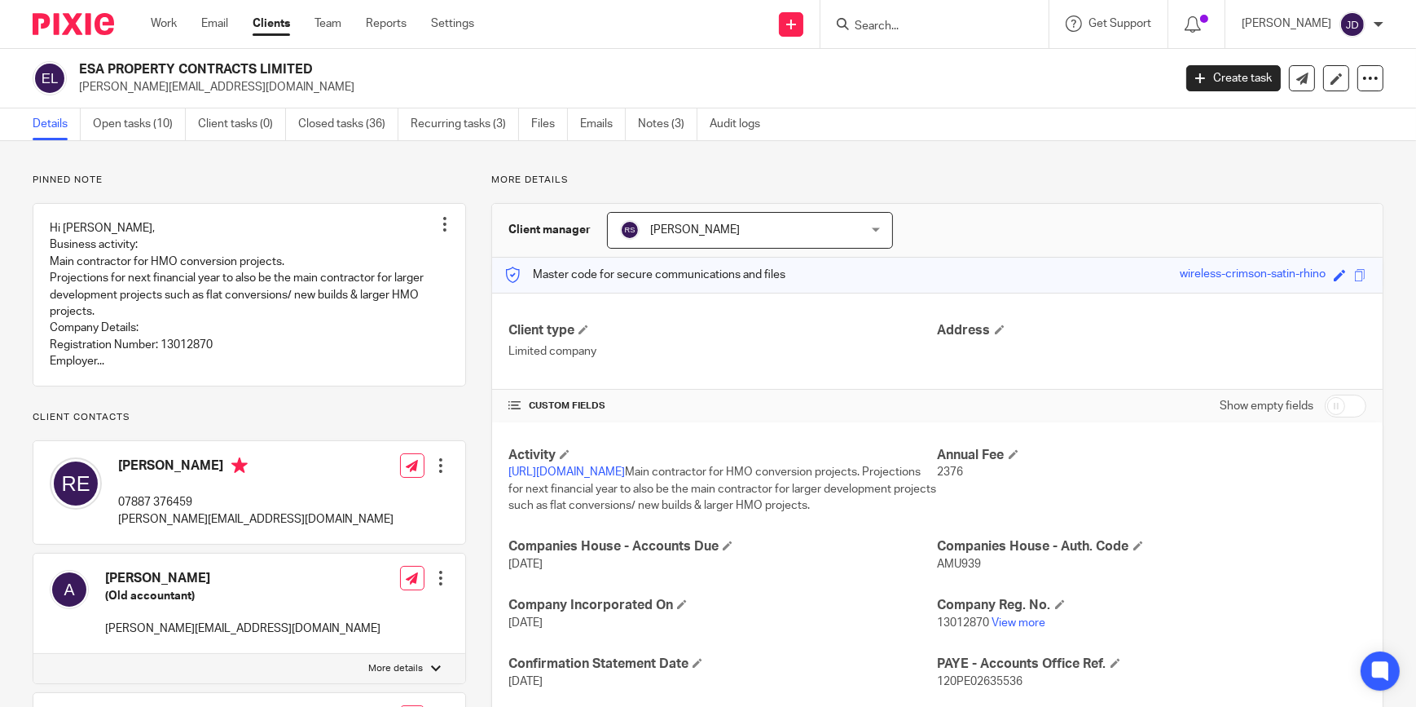
click at [901, 24] on input "Search" at bounding box center [926, 27] width 147 height 15
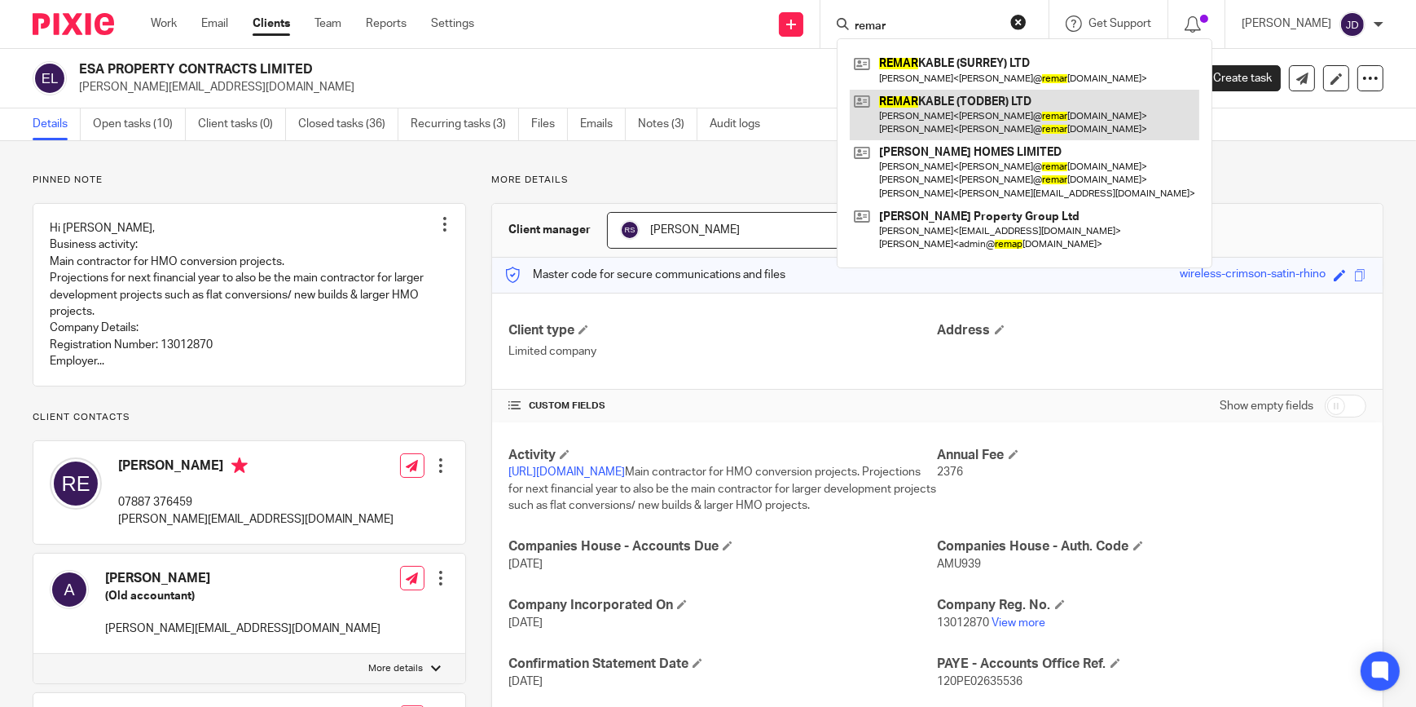
type input "remar"
click at [961, 115] on link at bounding box center [1025, 115] width 350 height 51
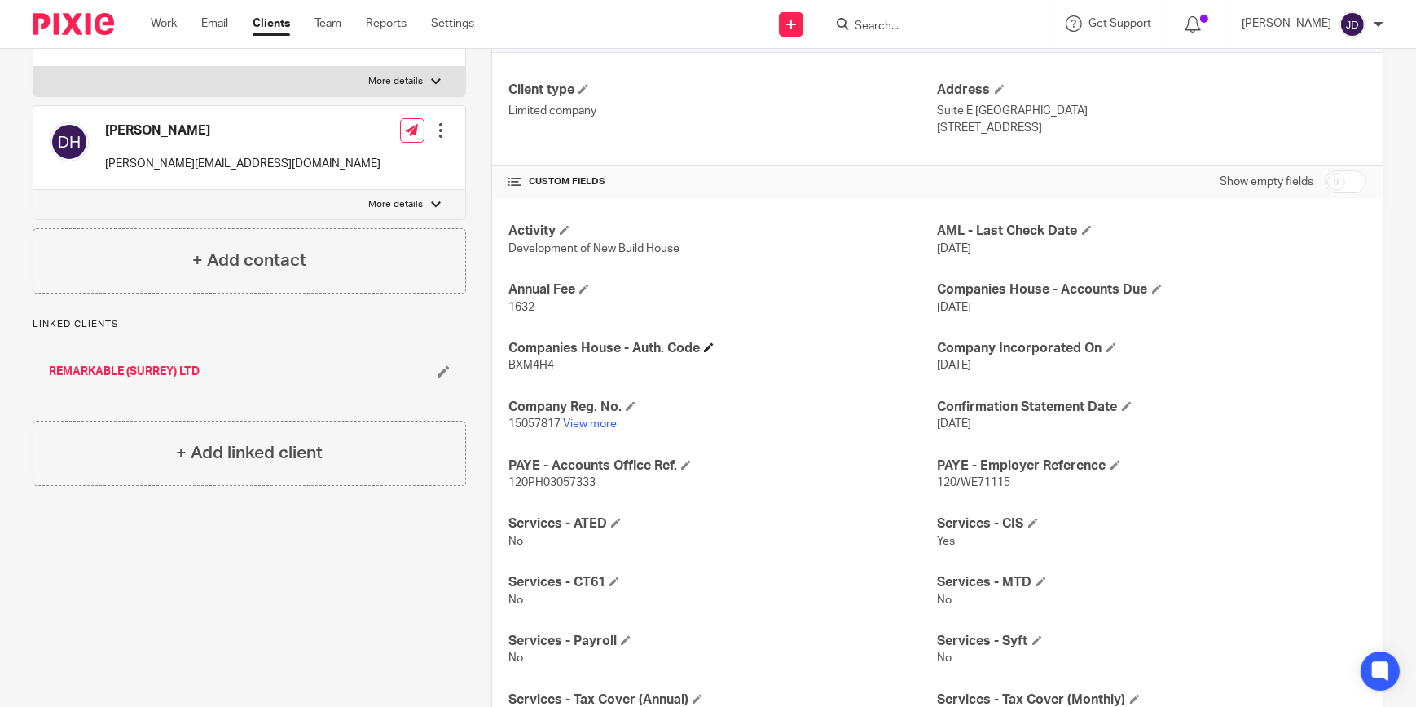
scroll to position [296, 0]
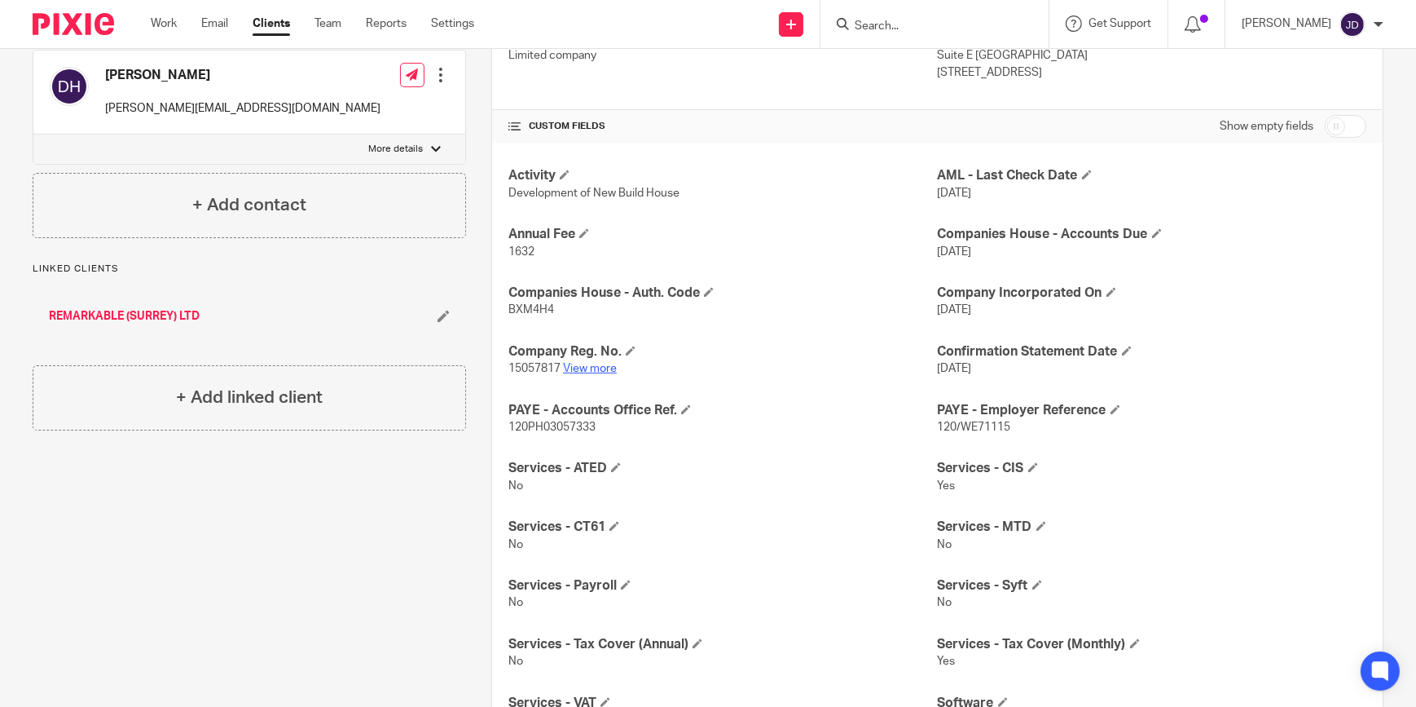
click at [591, 363] on link "View more" at bounding box center [590, 368] width 54 height 11
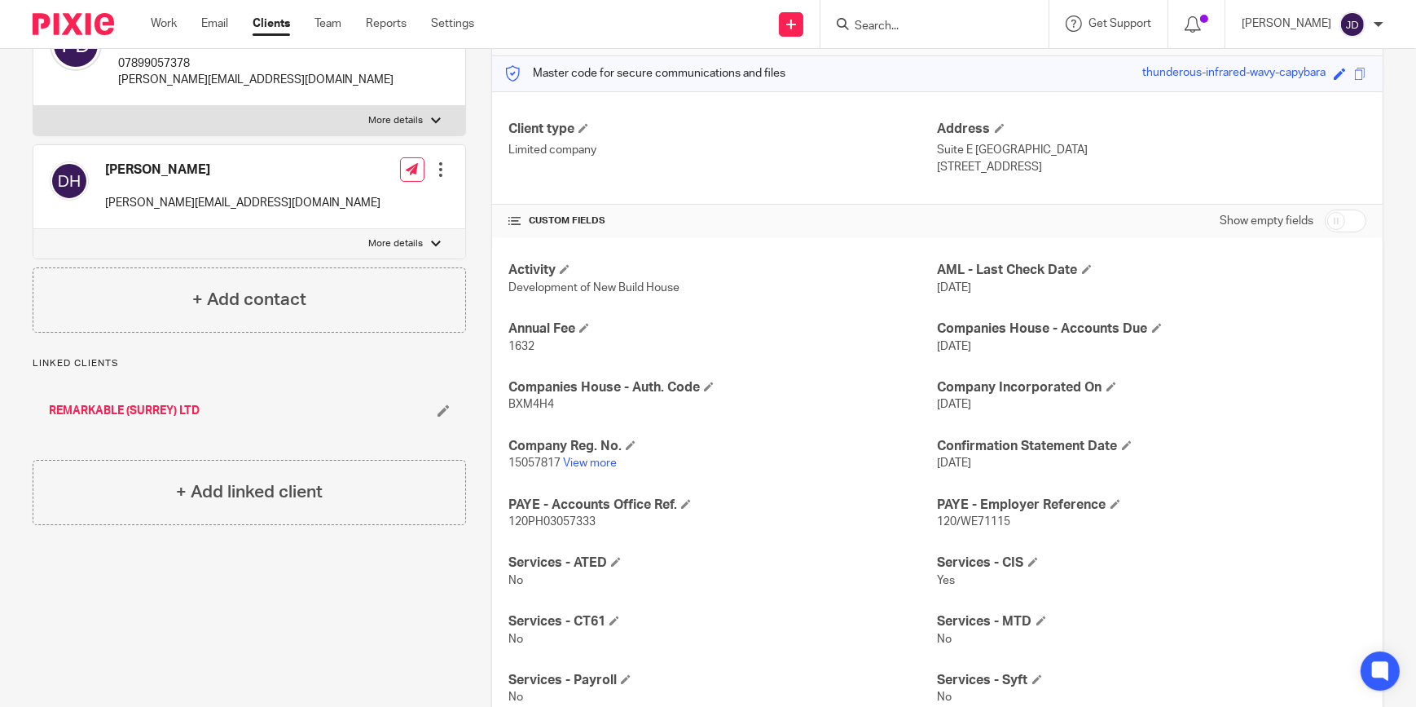
scroll to position [73, 0]
